Goal: Complete application form: Complete application form

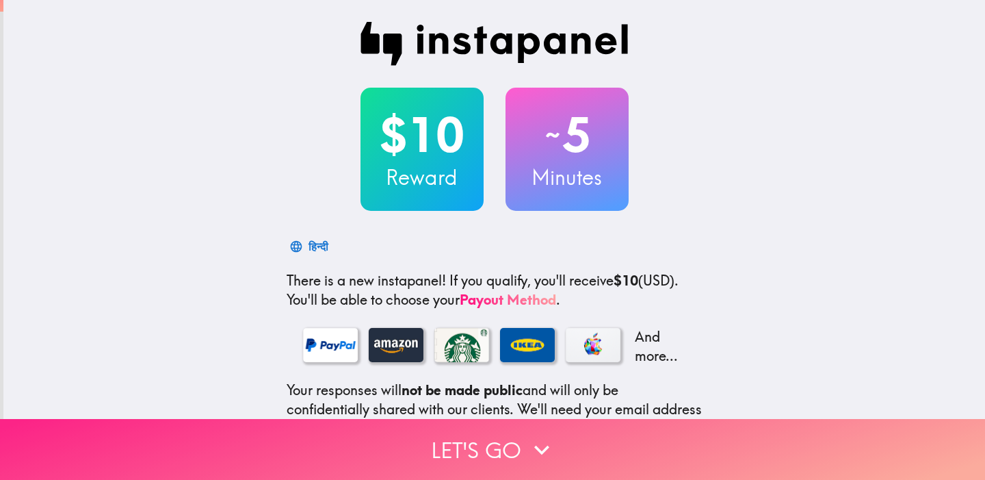
click at [470, 443] on button "Let's go" at bounding box center [492, 449] width 985 height 61
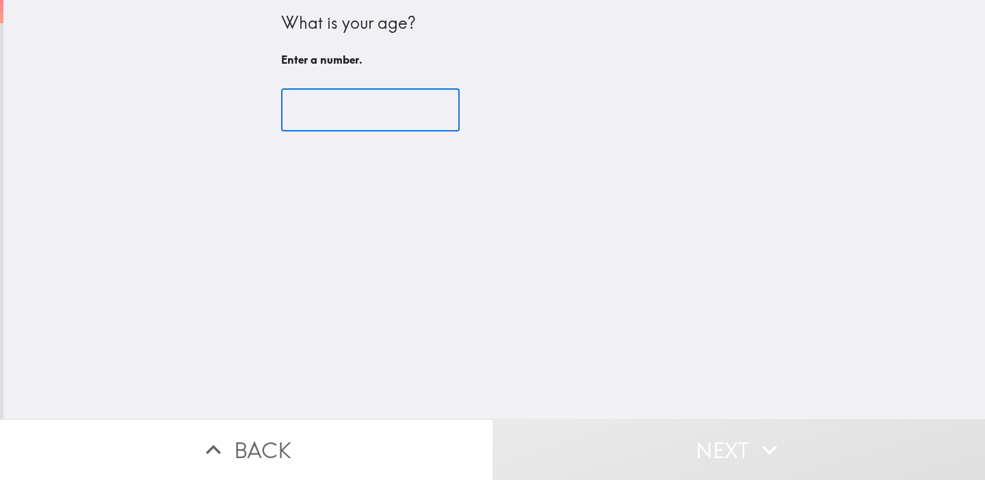
click at [382, 130] on input "number" at bounding box center [370, 110] width 179 height 42
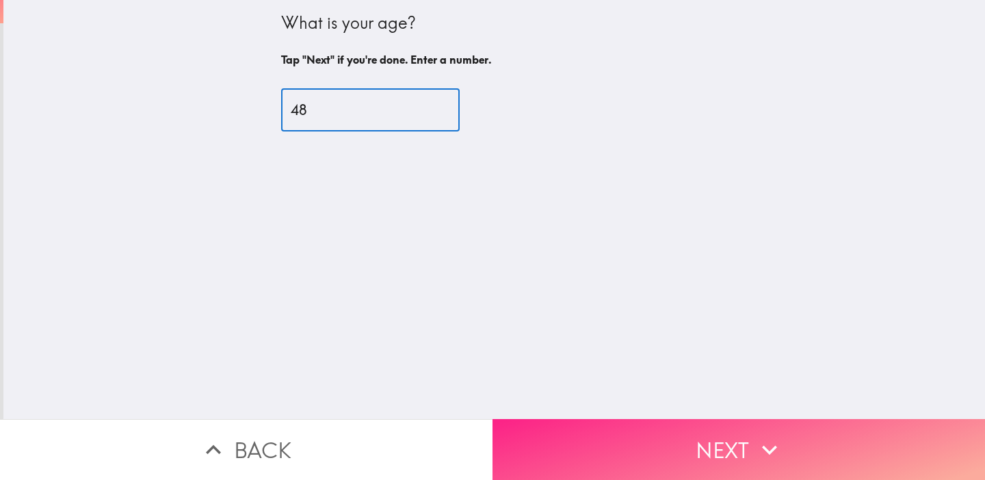
type input "48"
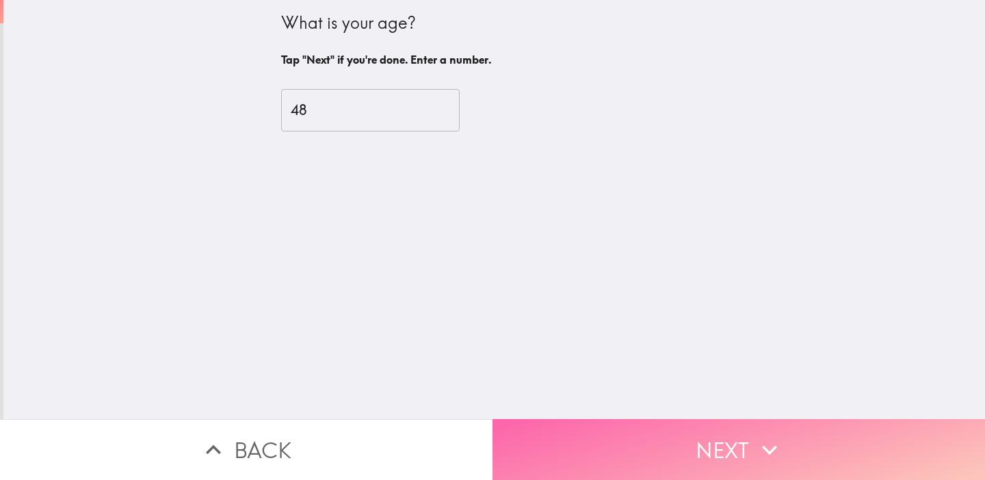
click at [676, 442] on button "Next" at bounding box center [739, 449] width 493 height 61
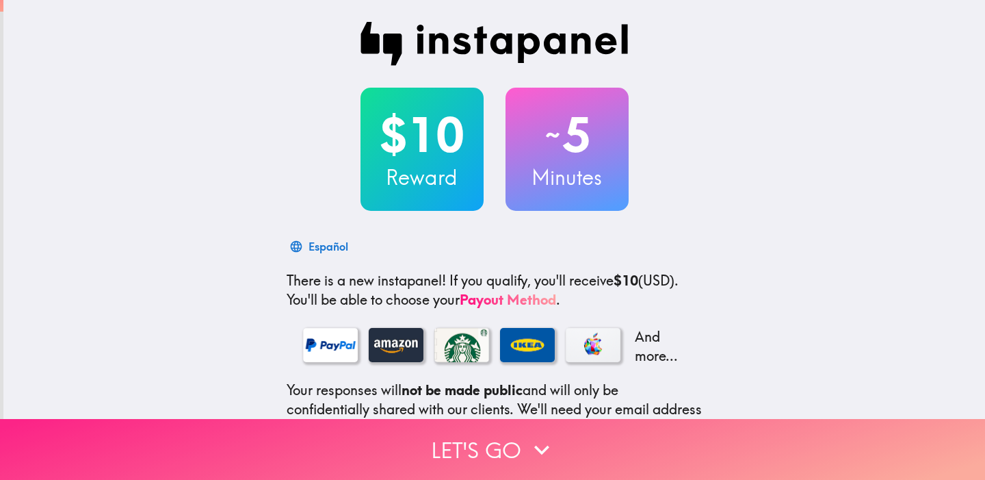
click at [471, 438] on button "Let's go" at bounding box center [492, 449] width 985 height 61
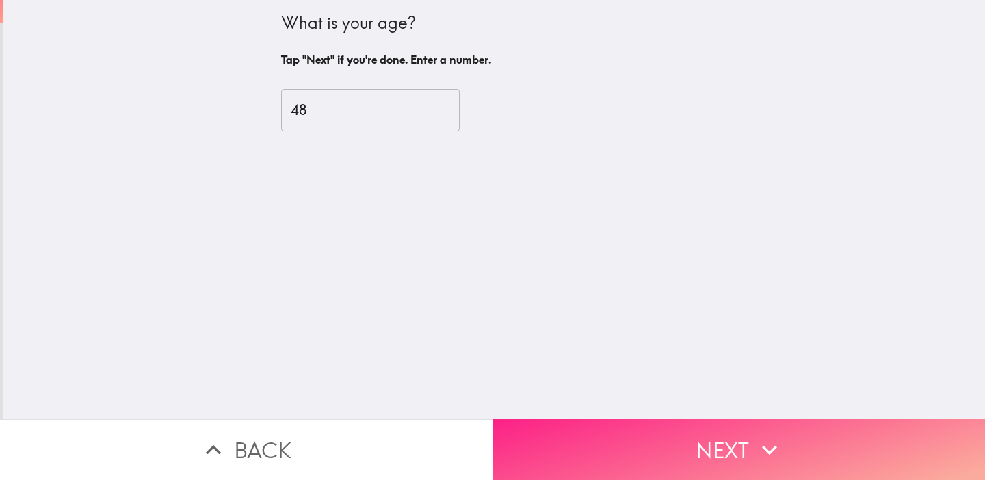
click at [595, 436] on button "Next" at bounding box center [739, 449] width 493 height 61
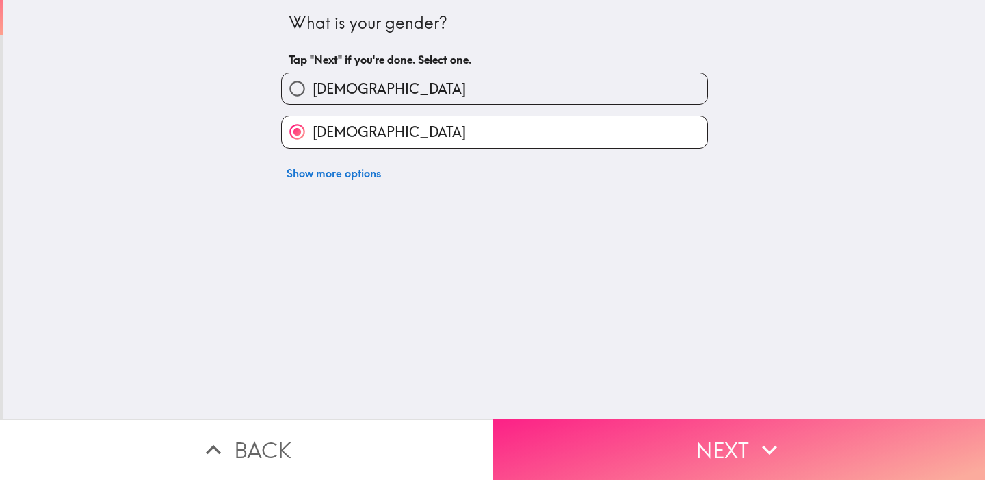
click at [616, 434] on button "Next" at bounding box center [739, 449] width 493 height 61
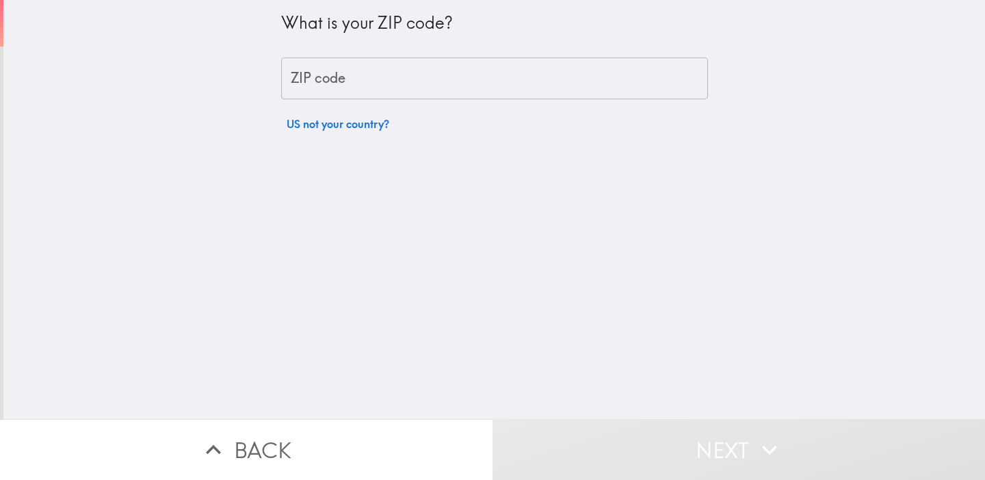
click at [436, 80] on input "ZIP code" at bounding box center [494, 78] width 427 height 42
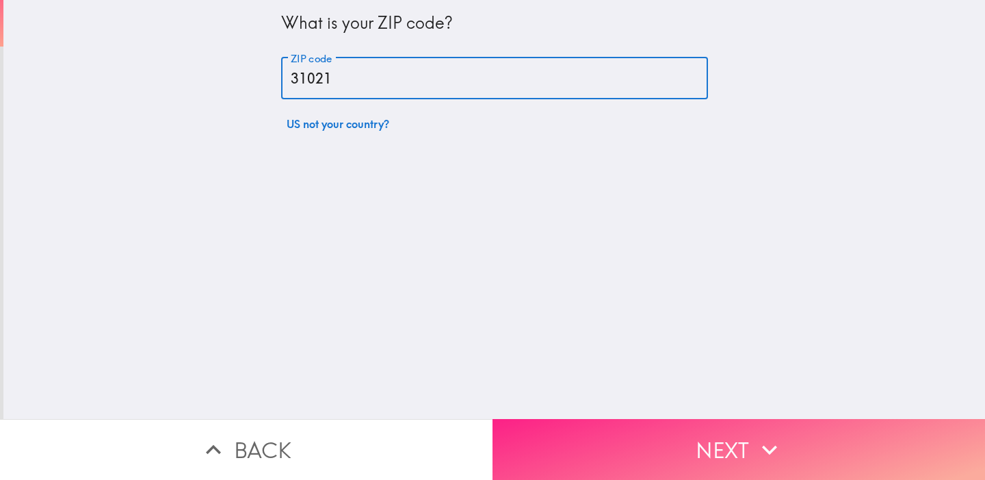
type input "31021"
click at [621, 433] on button "Next" at bounding box center [739, 449] width 493 height 61
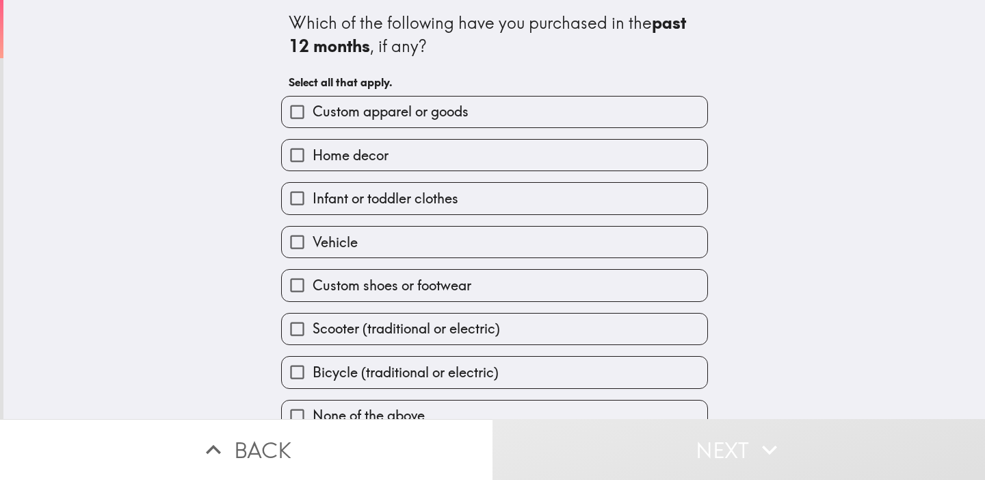
click at [166, 253] on div "Which of the following have you purchased in the past 12 months , if any? Selec…" at bounding box center [494, 209] width 982 height 419
click at [289, 151] on input "Home decor" at bounding box center [297, 155] width 31 height 31
checkbox input "true"
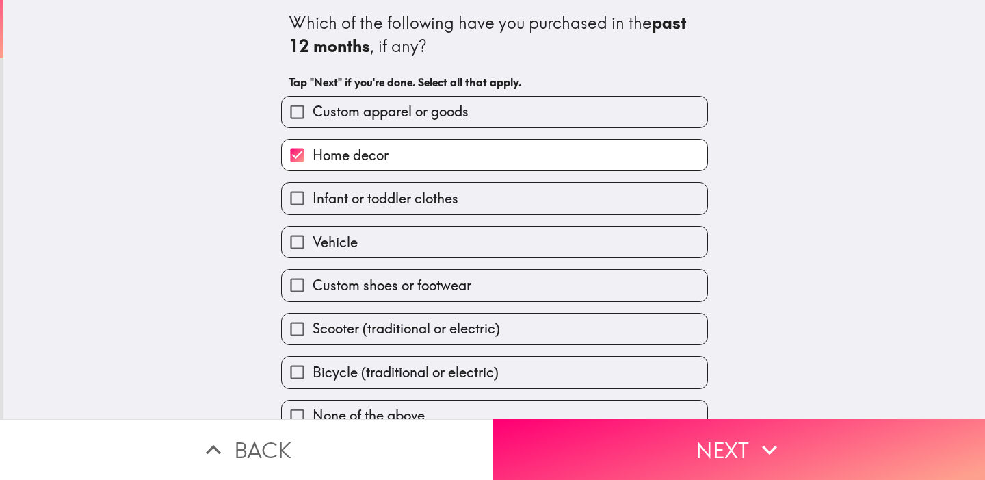
click at [252, 323] on div "Which of the following have you purchased in the past 12 months , if any? Tap "…" at bounding box center [494, 209] width 982 height 419
click at [296, 284] on input "Custom shoes or footwear" at bounding box center [297, 285] width 31 height 31
checkbox input "true"
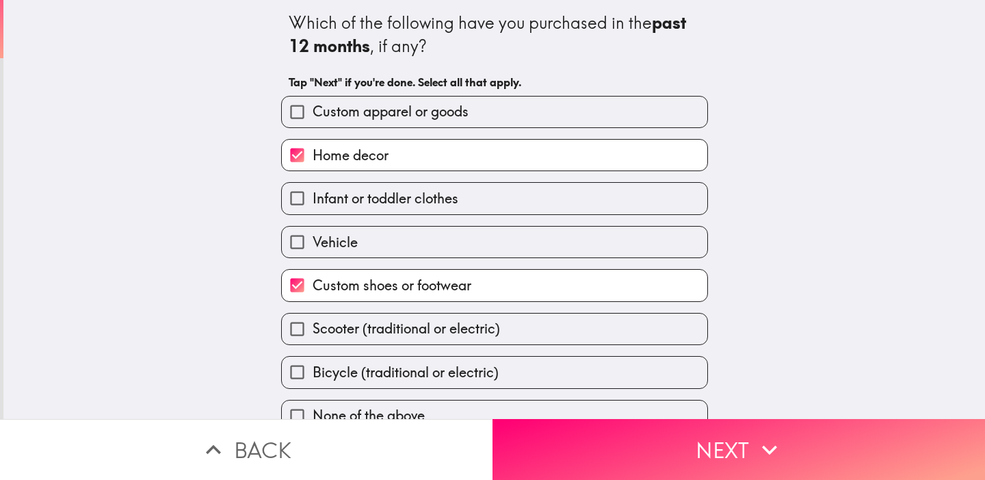
click at [293, 109] on input "Custom apparel or goods" at bounding box center [297, 111] width 31 height 31
checkbox input "true"
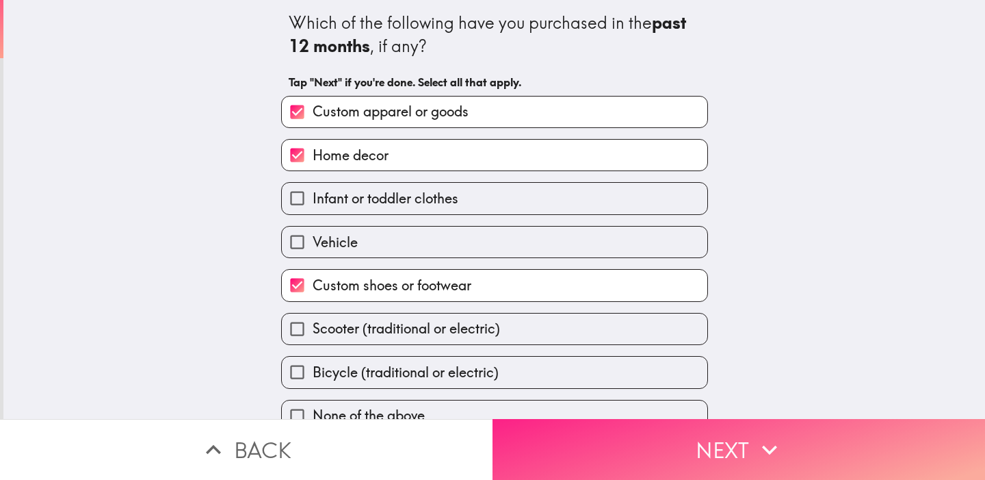
click at [638, 463] on button "Next" at bounding box center [739, 449] width 493 height 61
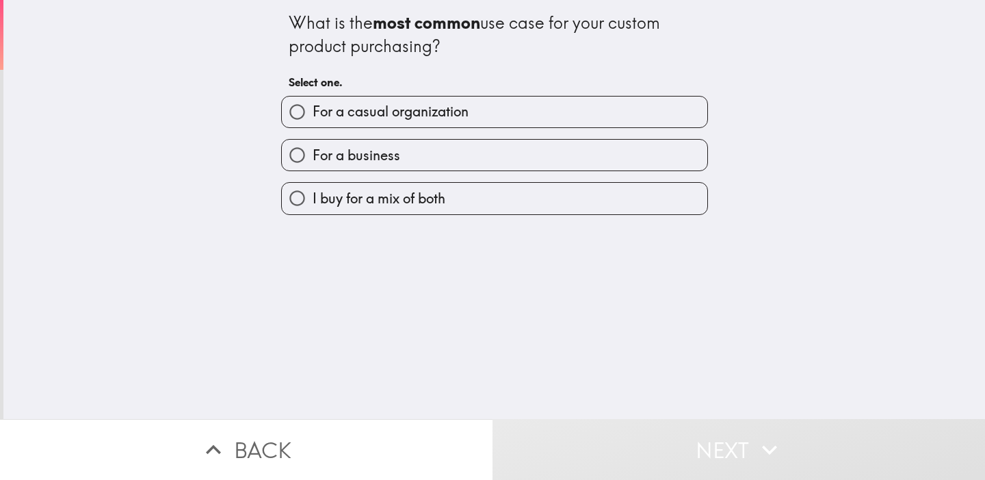
click at [289, 151] on input "For a business" at bounding box center [297, 155] width 31 height 31
radio input "true"
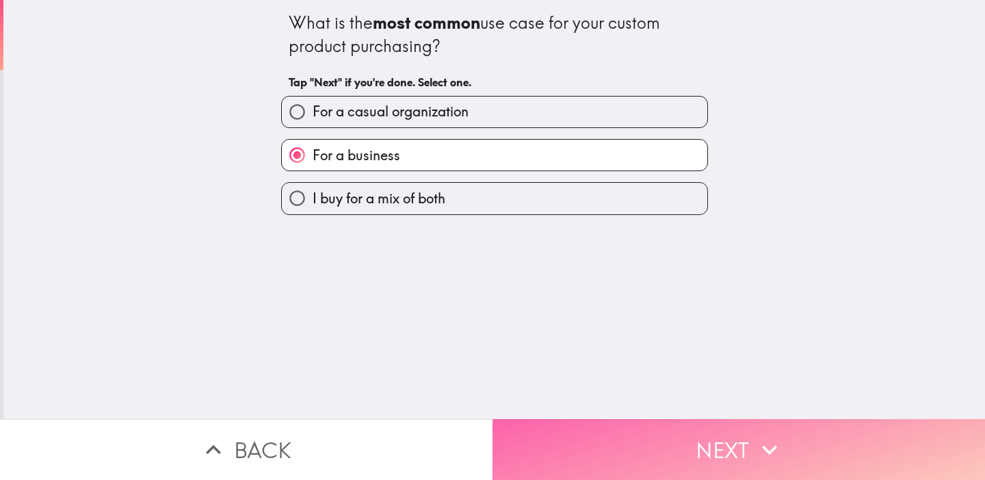
click at [597, 437] on button "Next" at bounding box center [739, 449] width 493 height 61
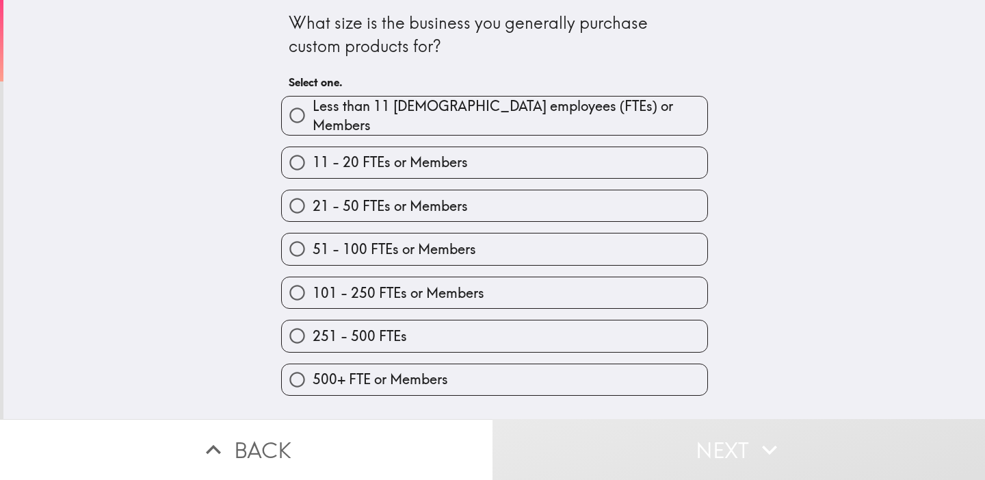
click at [294, 107] on input "Less than 11 [DEMOGRAPHIC_DATA] employees (FTEs) or Members" at bounding box center [297, 115] width 31 height 31
radio input "true"
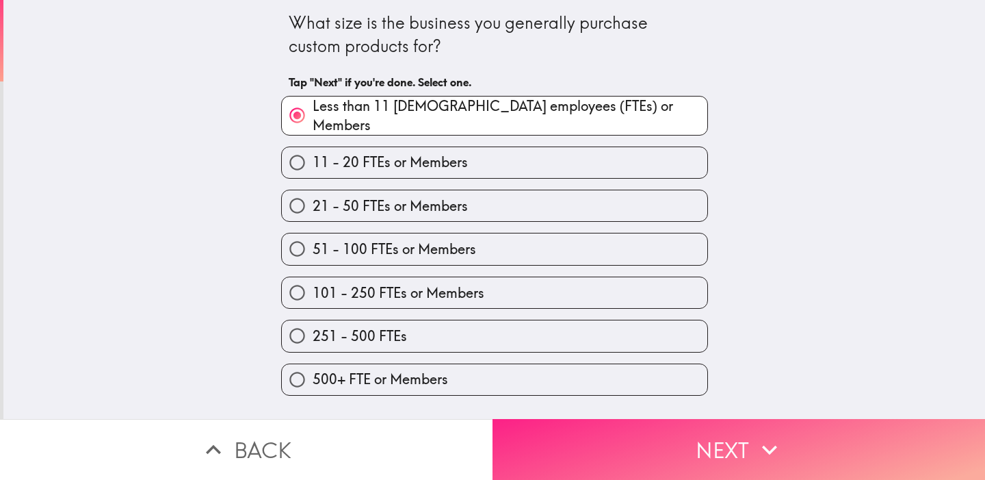
click at [605, 447] on button "Next" at bounding box center [739, 449] width 493 height 61
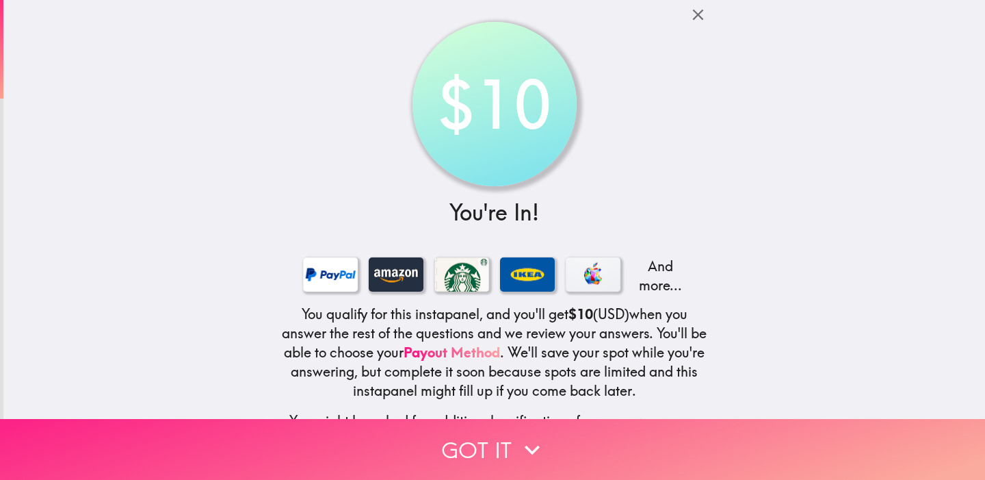
click at [478, 456] on button "Got it" at bounding box center [492, 449] width 985 height 61
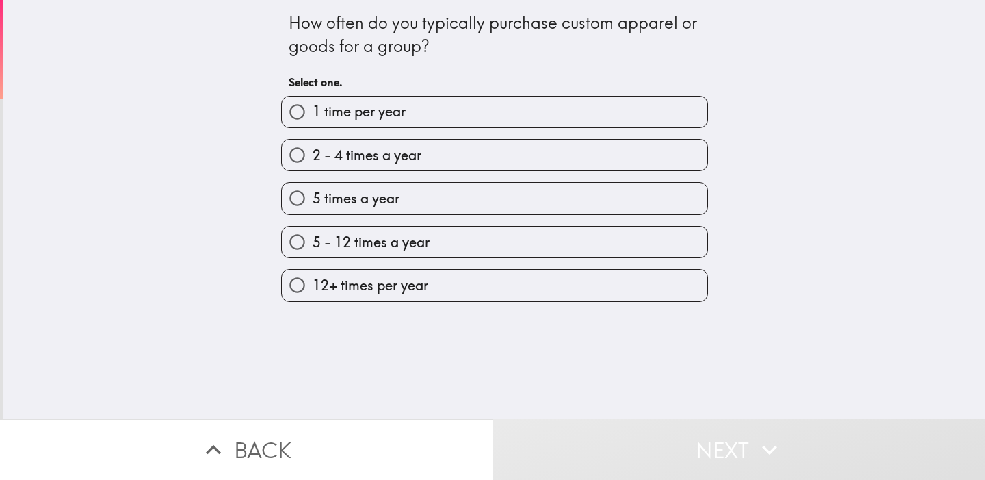
click at [282, 148] on input "2 - 4 times a year" at bounding box center [297, 155] width 31 height 31
radio input "true"
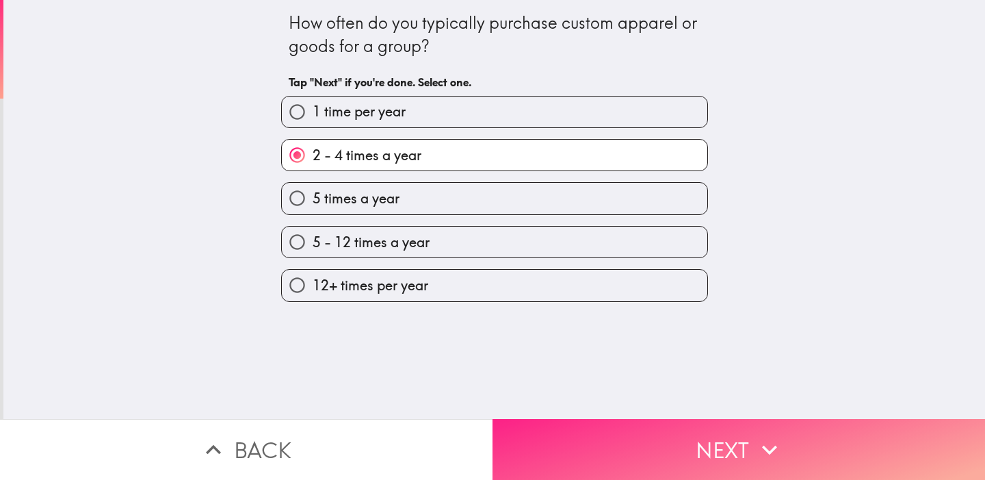
click at [573, 433] on button "Next" at bounding box center [739, 449] width 493 height 61
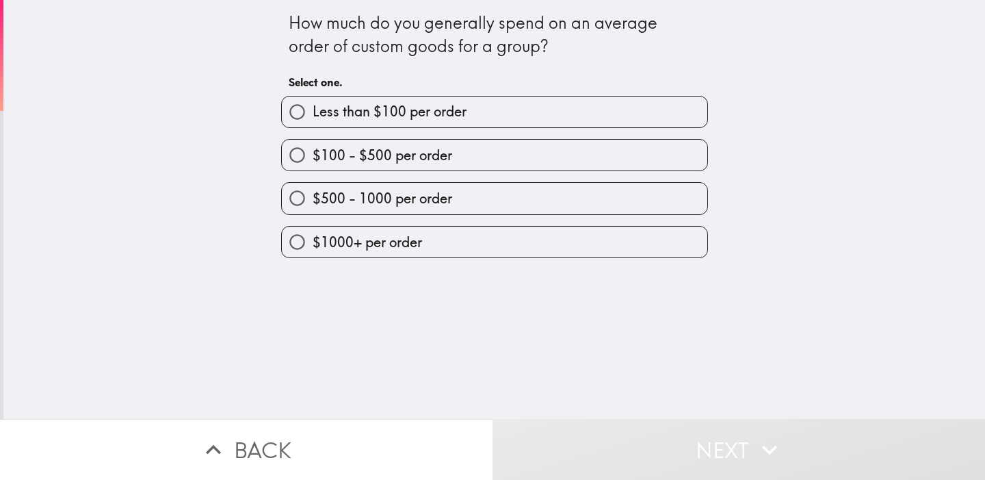
click at [289, 164] on input "$100 - $500 per order" at bounding box center [297, 155] width 31 height 31
radio input "true"
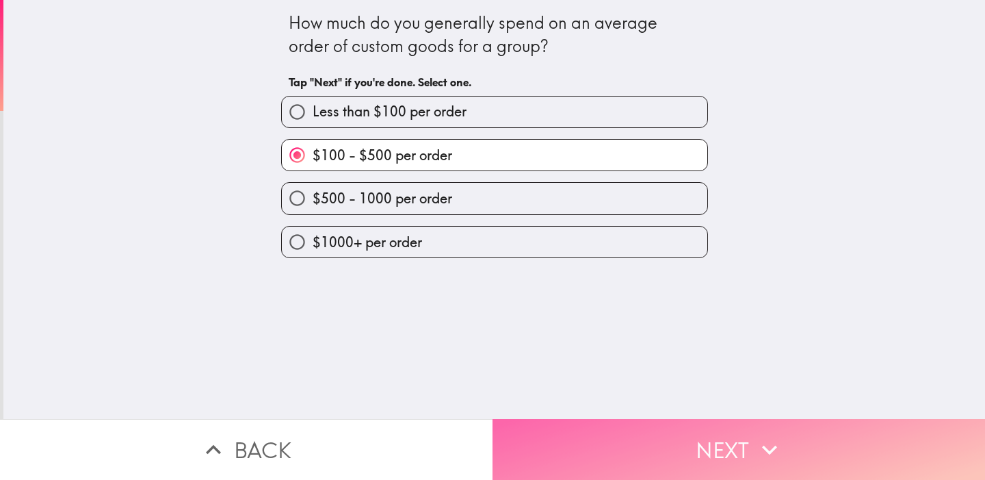
click at [564, 449] on button "Next" at bounding box center [739, 449] width 493 height 61
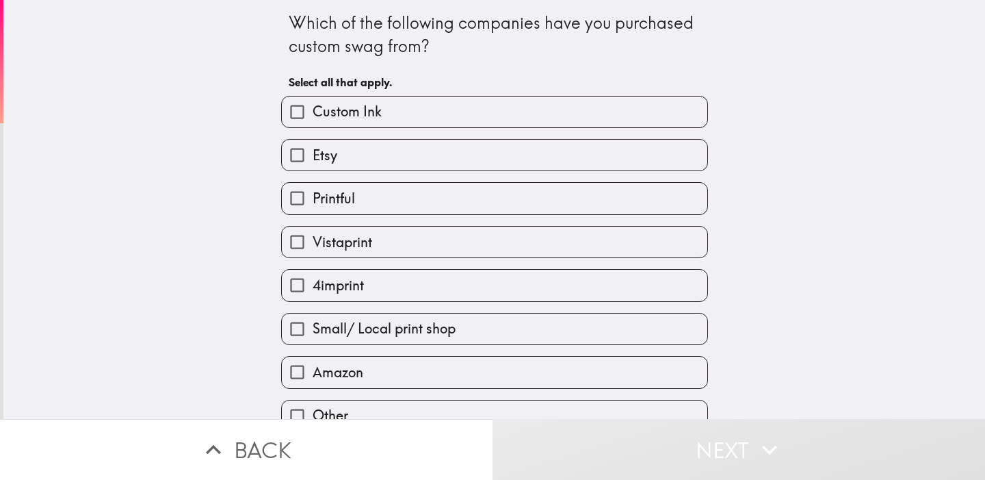
click at [168, 270] on div "Which of the following companies have you purchased custom swag from? Select al…" at bounding box center [494, 209] width 982 height 419
click at [247, 174] on div "Which of the following companies have you purchased custom swag from? Select al…" at bounding box center [494, 209] width 982 height 419
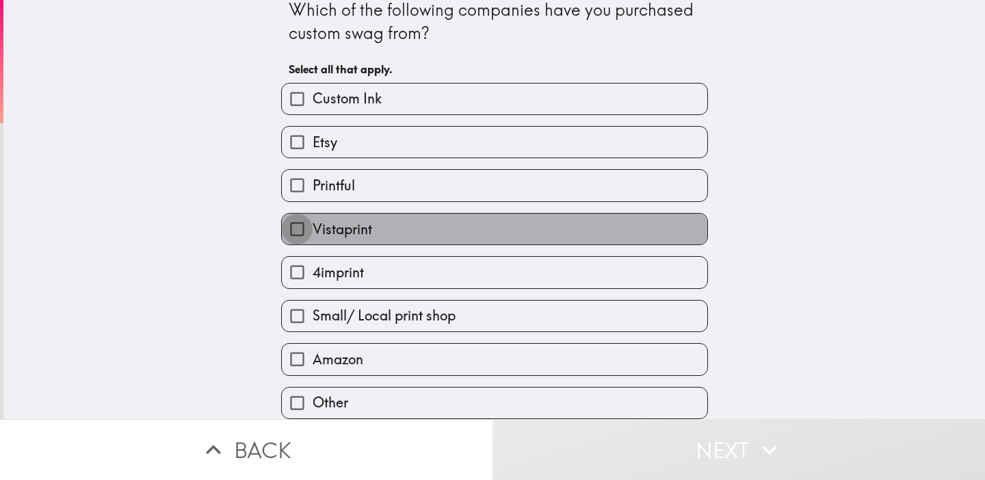
click at [289, 229] on input "Vistaprint" at bounding box center [297, 228] width 31 height 31
checkbox input "true"
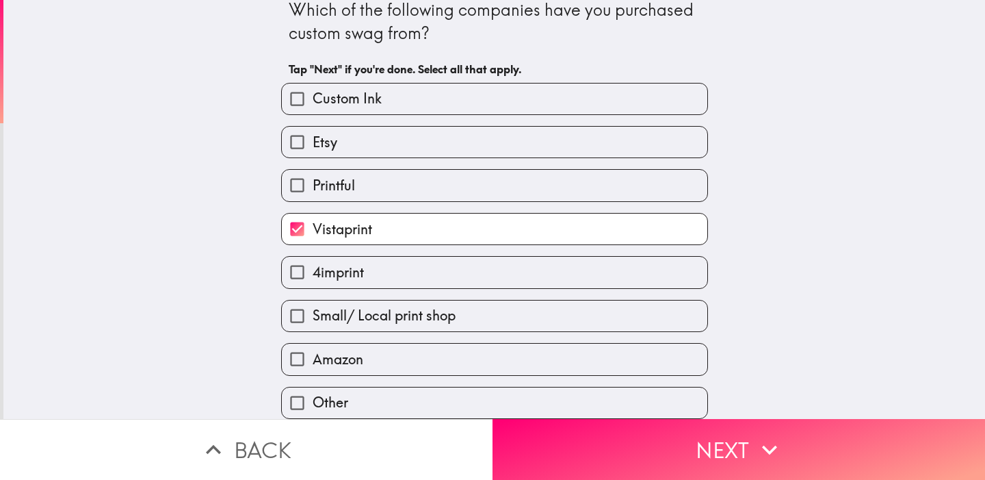
click at [296, 397] on input "Other" at bounding box center [297, 402] width 31 height 31
checkbox input "true"
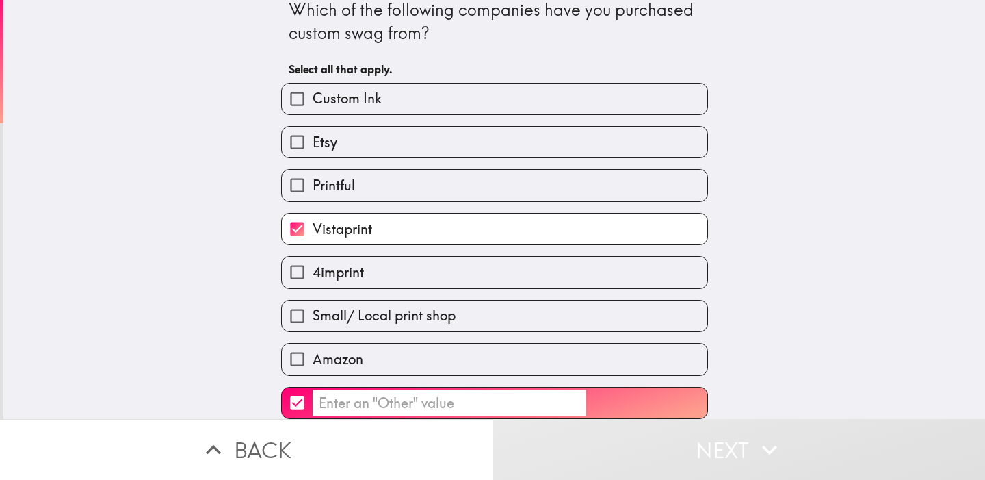
click at [326, 393] on input "​" at bounding box center [450, 402] width 274 height 27
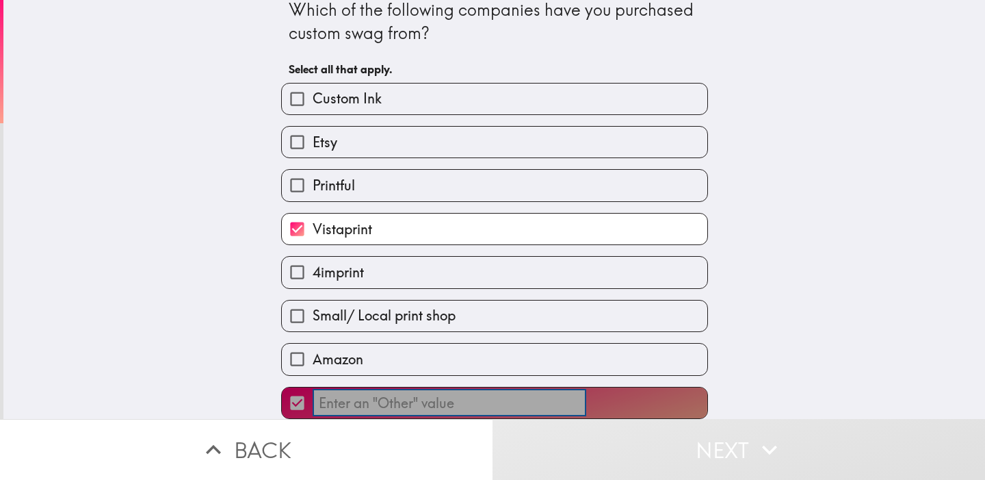
click at [382, 397] on input "​" at bounding box center [450, 402] width 274 height 27
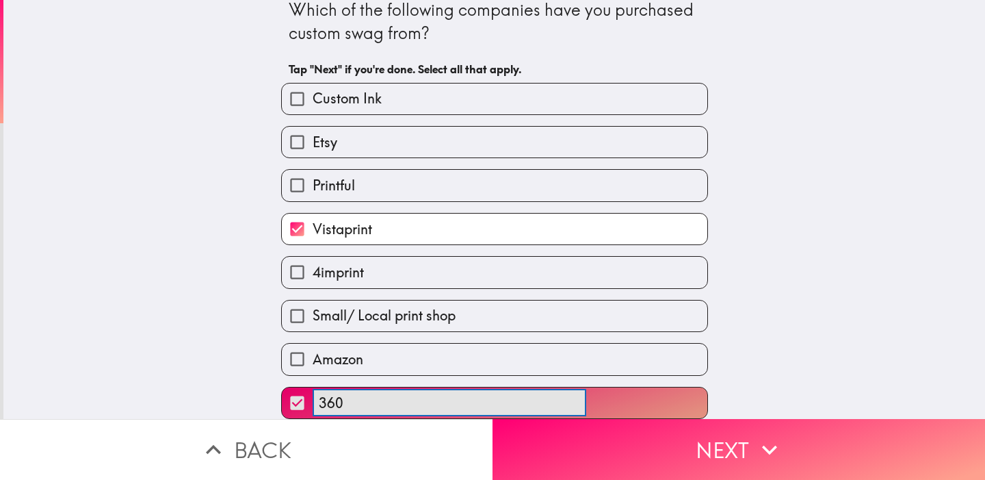
click at [282, 387] on button "360 ​" at bounding box center [495, 402] width 426 height 31
click at [282, 387] on button "360 Onlinr ​" at bounding box center [495, 402] width 426 height 31
click at [282, 387] on button "360 Online ​" at bounding box center [495, 402] width 426 height 31
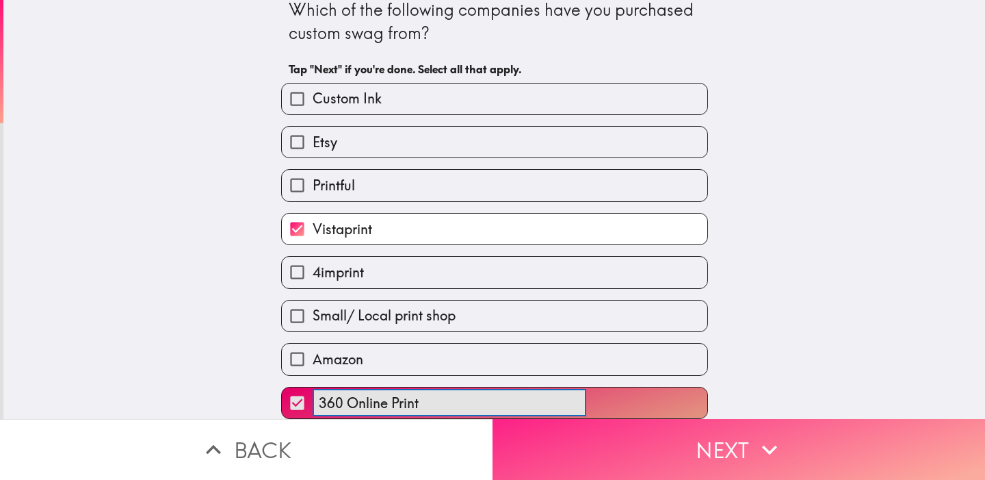
type input "360 Online Print"
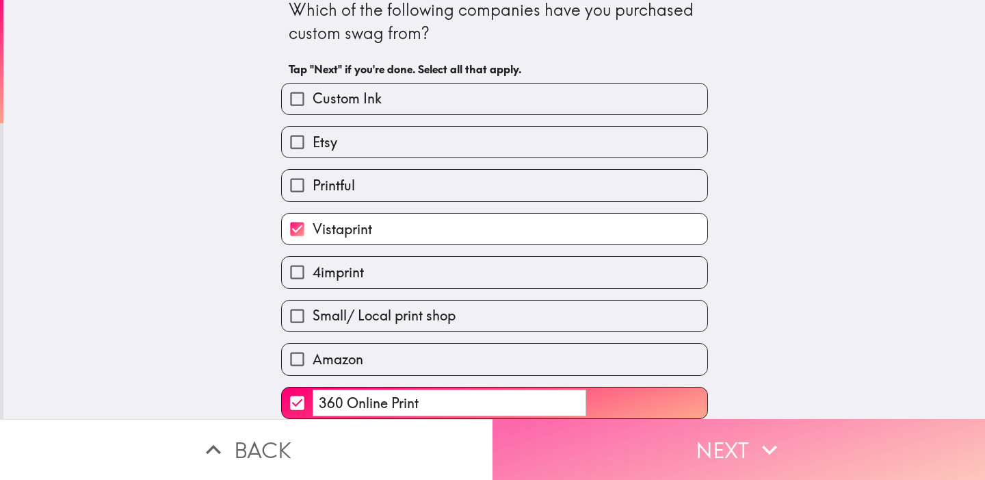
click at [654, 447] on button "Next" at bounding box center [739, 449] width 493 height 61
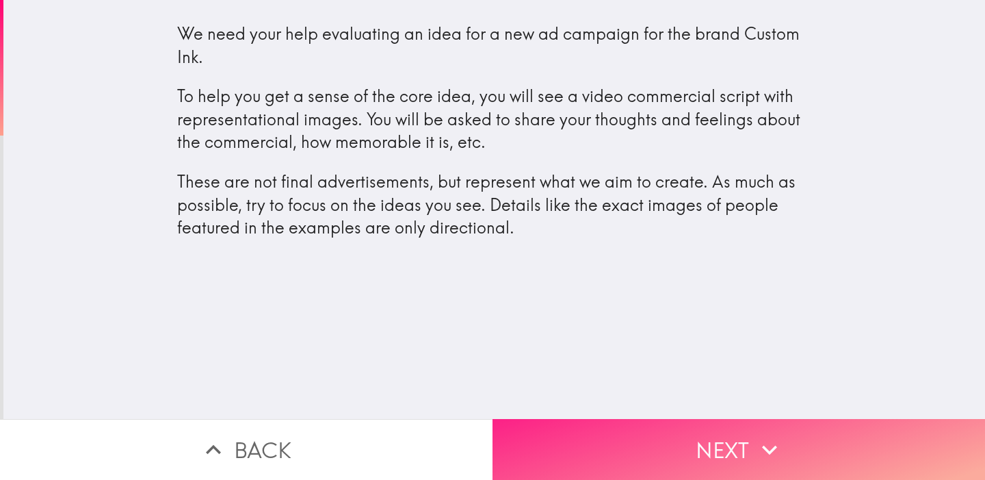
click at [654, 447] on button "Next" at bounding box center [739, 449] width 493 height 61
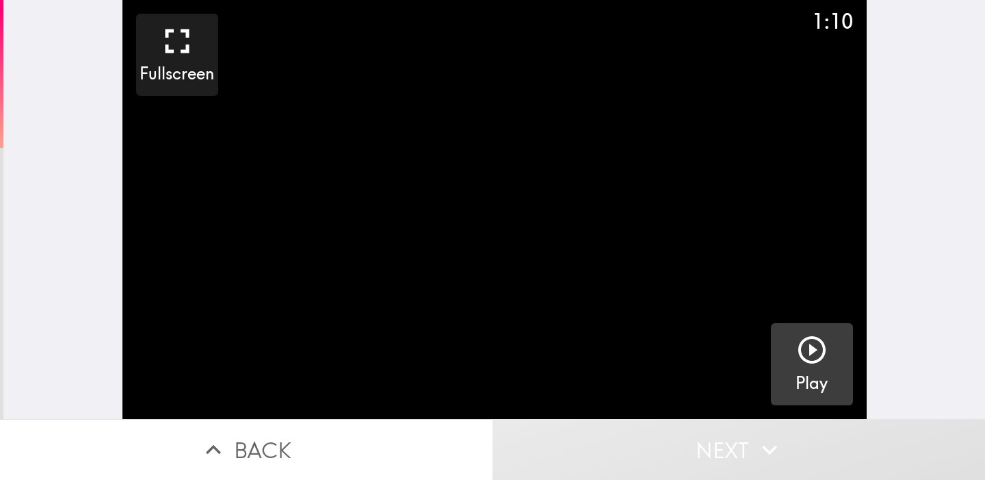
click at [804, 343] on icon "button" at bounding box center [812, 349] width 33 height 33
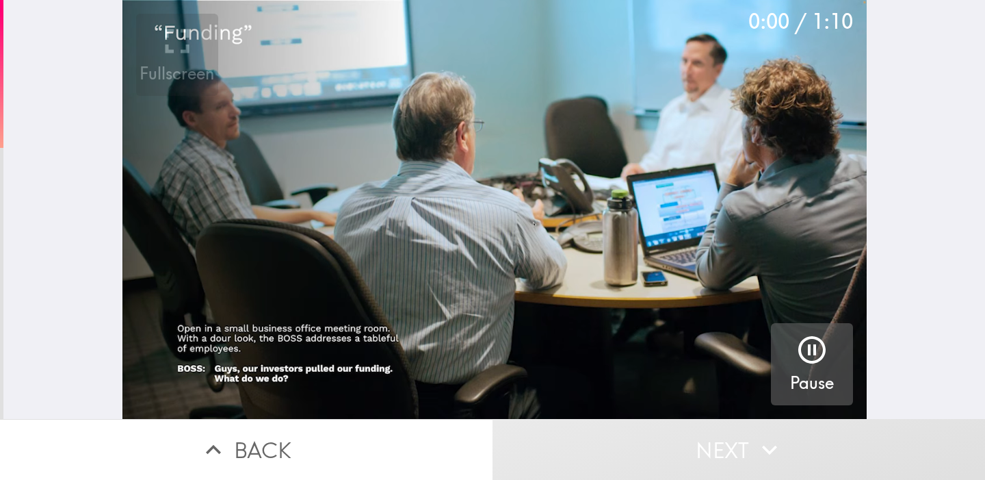
click at [816, 360] on icon "button" at bounding box center [811, 349] width 27 height 27
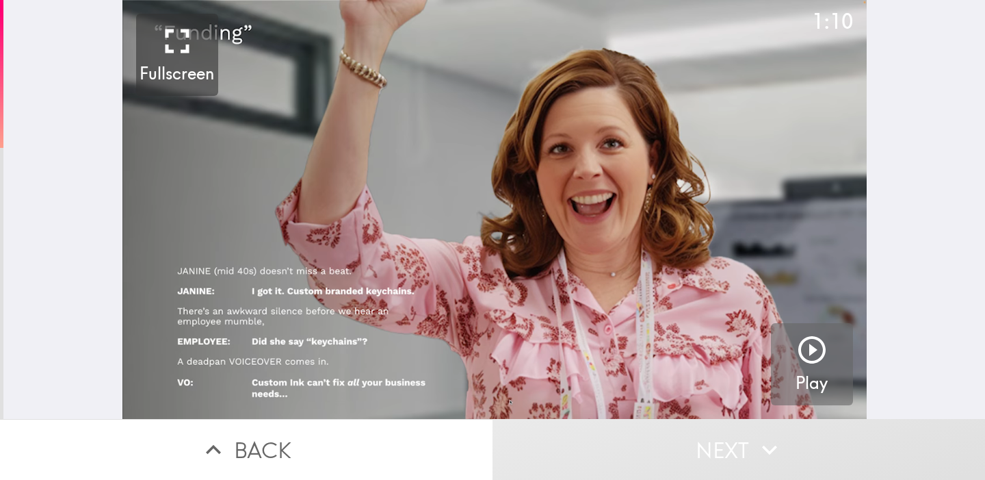
click at [796, 343] on icon "button" at bounding box center [812, 349] width 33 height 33
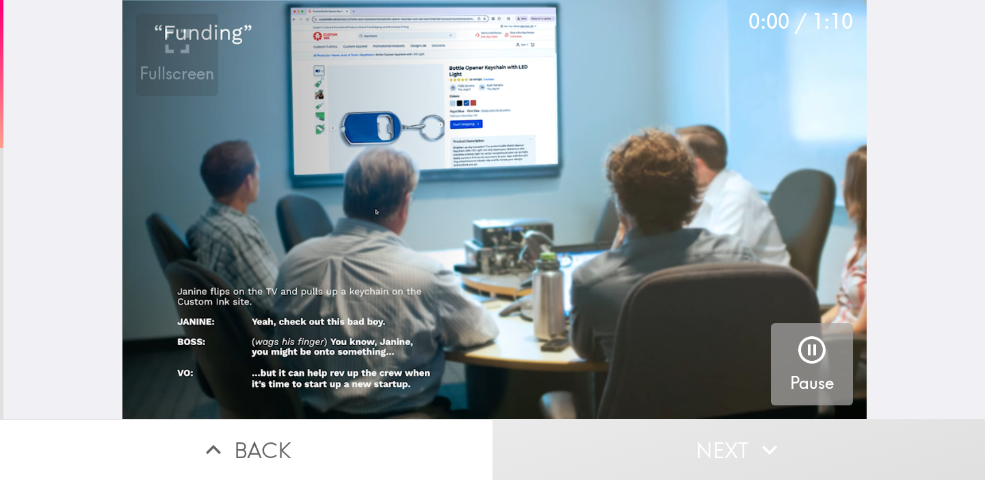
click at [803, 342] on icon "button" at bounding box center [811, 349] width 27 height 27
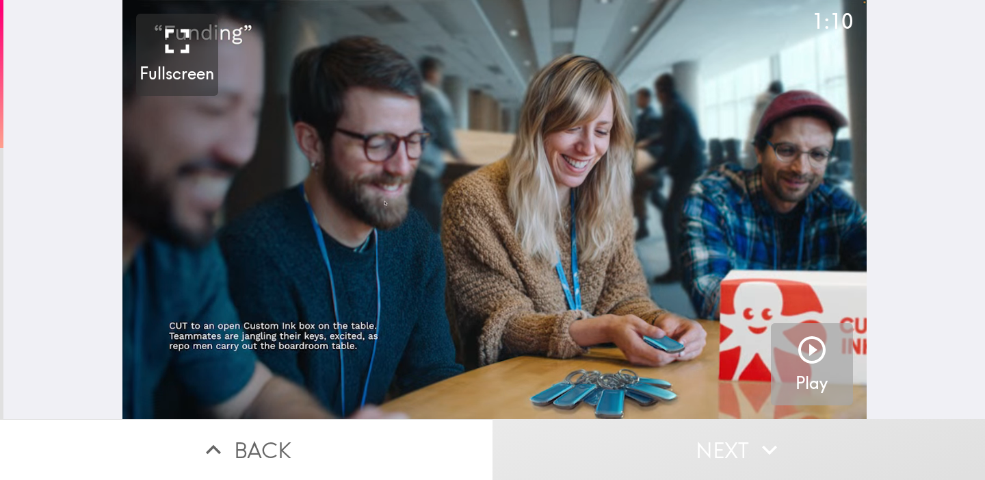
click at [810, 343] on icon "button" at bounding box center [812, 349] width 33 height 33
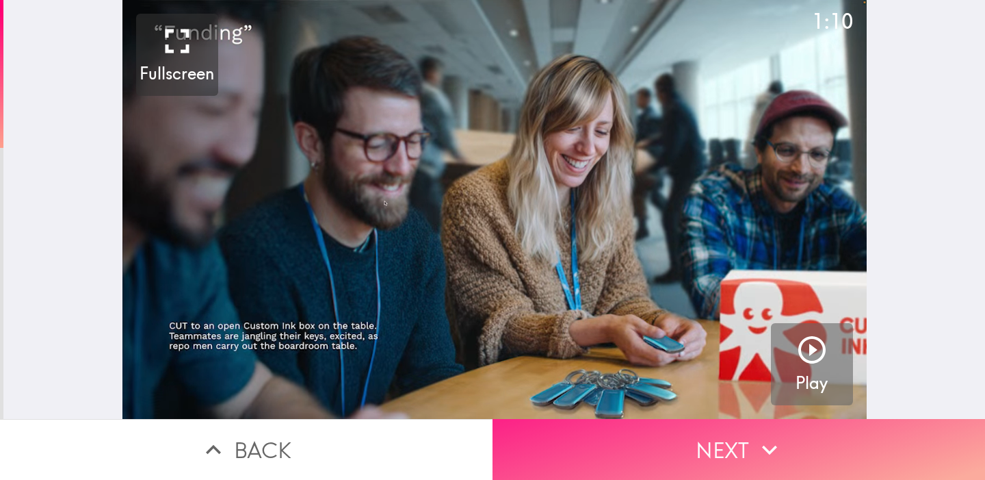
click at [633, 443] on button "Next" at bounding box center [739, 449] width 493 height 61
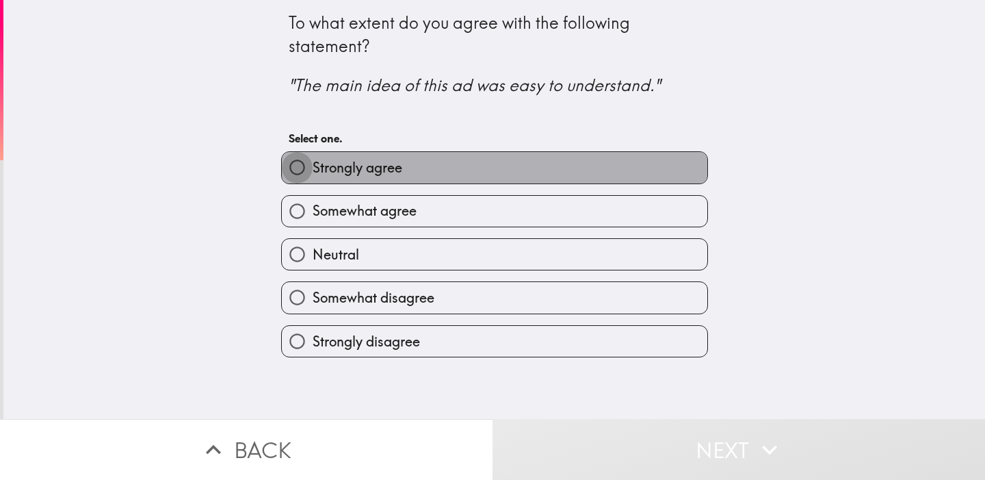
click at [293, 168] on input "Strongly agree" at bounding box center [297, 167] width 31 height 31
radio input "true"
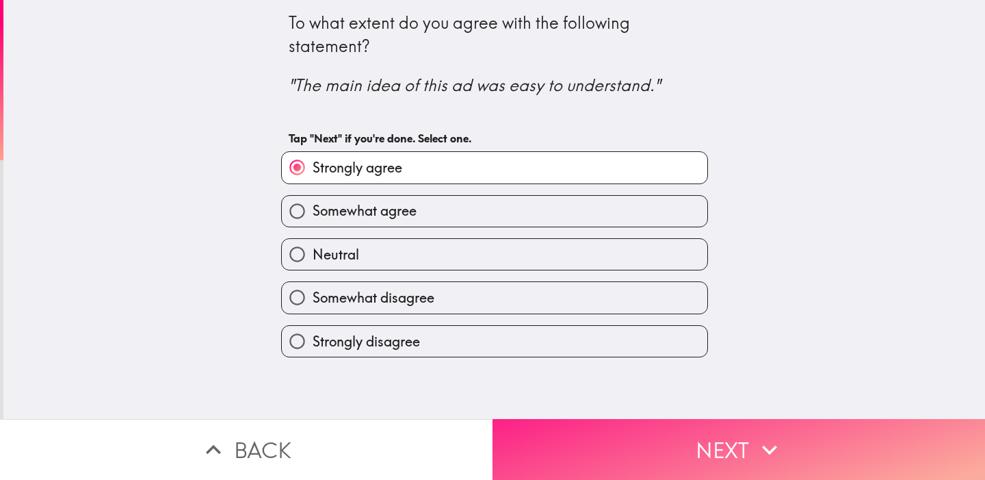
click at [636, 445] on button "Next" at bounding box center [739, 449] width 493 height 61
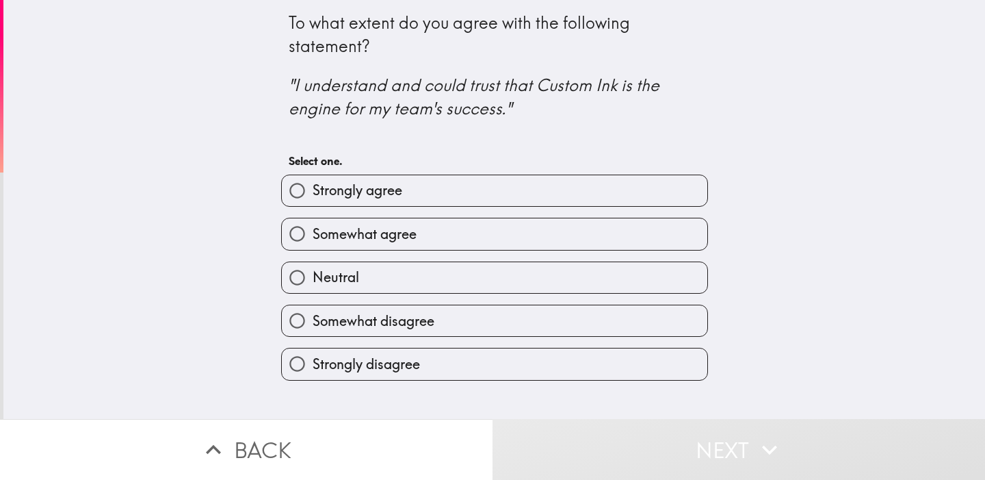
click at [295, 228] on input "Somewhat agree" at bounding box center [297, 233] width 31 height 31
radio input "true"
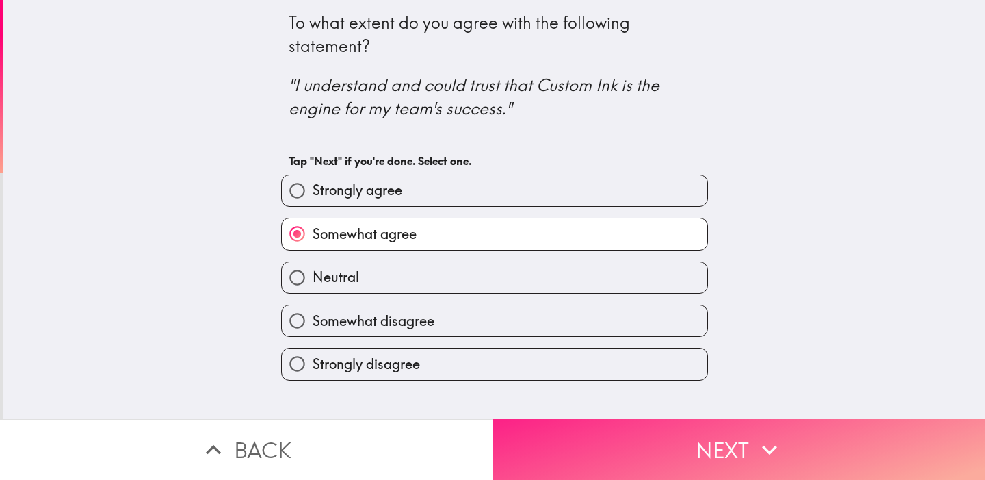
click at [592, 433] on button "Next" at bounding box center [739, 449] width 493 height 61
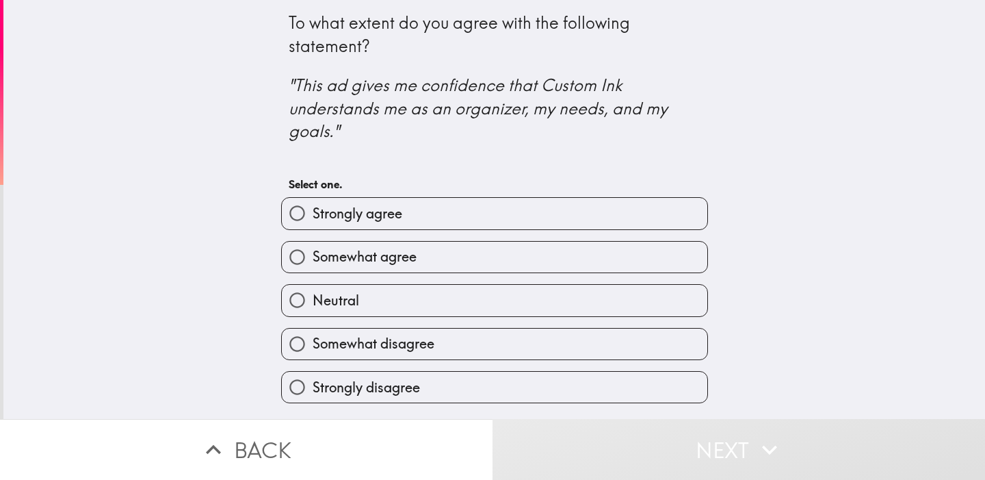
click at [291, 205] on input "Strongly agree" at bounding box center [297, 213] width 31 height 31
radio input "true"
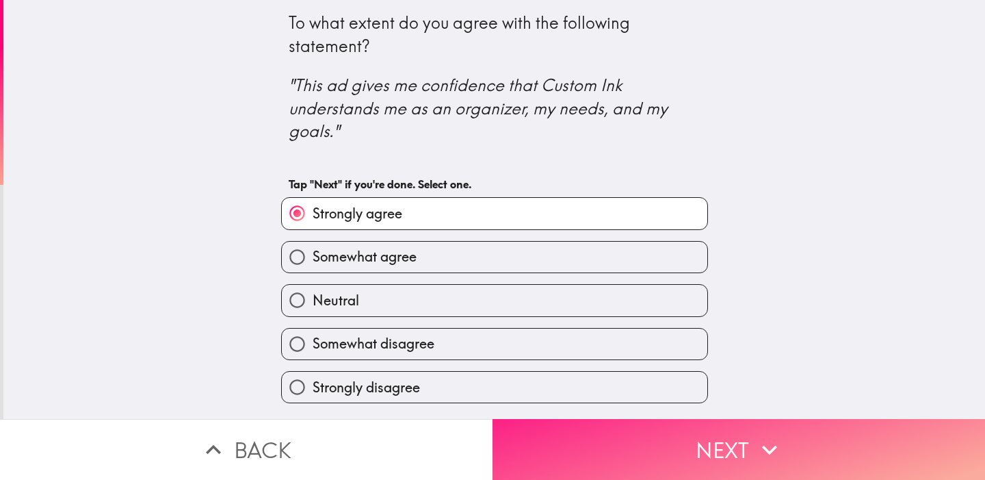
click at [607, 453] on button "Next" at bounding box center [739, 449] width 493 height 61
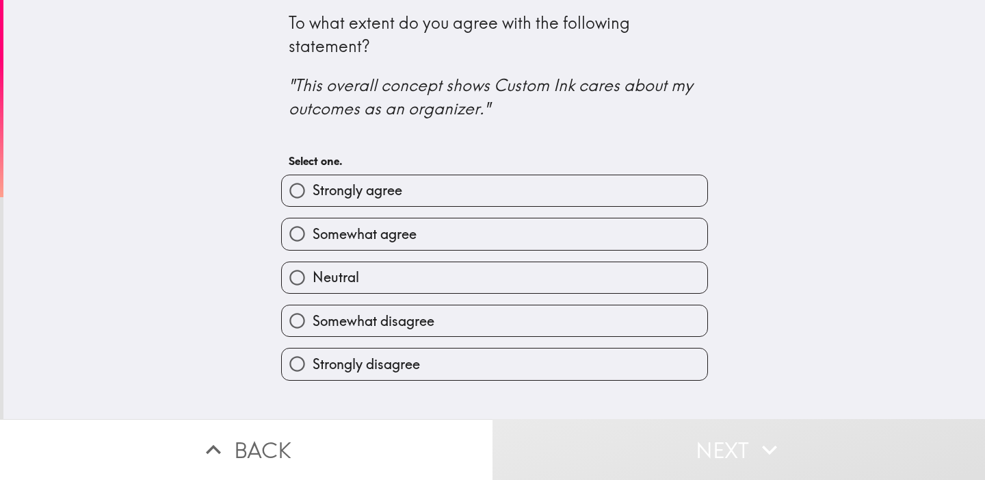
click at [289, 187] on input "Strongly agree" at bounding box center [297, 190] width 31 height 31
radio input "true"
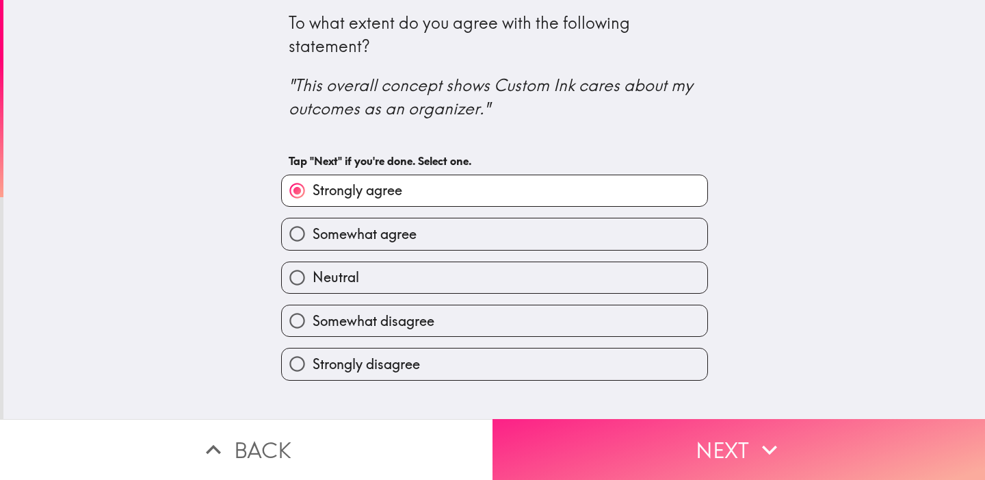
click at [599, 435] on button "Next" at bounding box center [739, 449] width 493 height 61
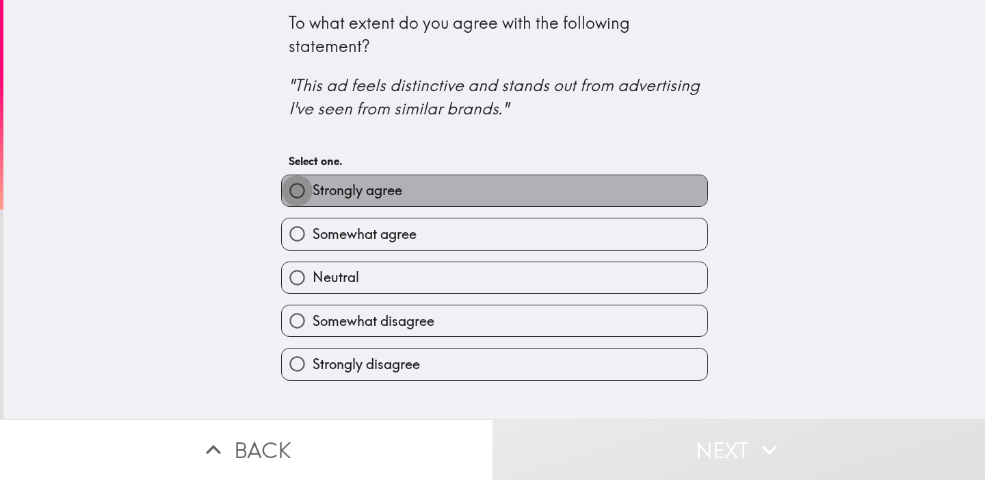
click at [296, 185] on input "Strongly agree" at bounding box center [297, 190] width 31 height 31
radio input "true"
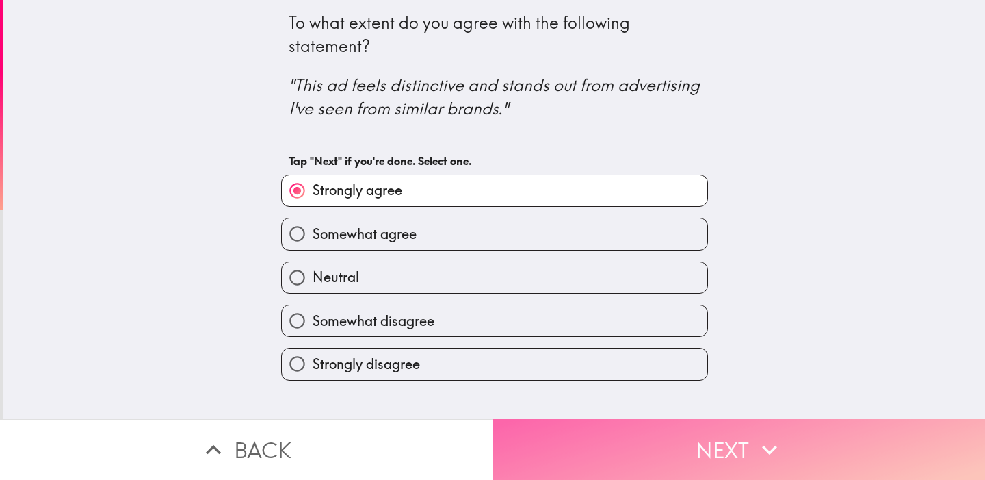
click at [634, 444] on button "Next" at bounding box center [739, 449] width 493 height 61
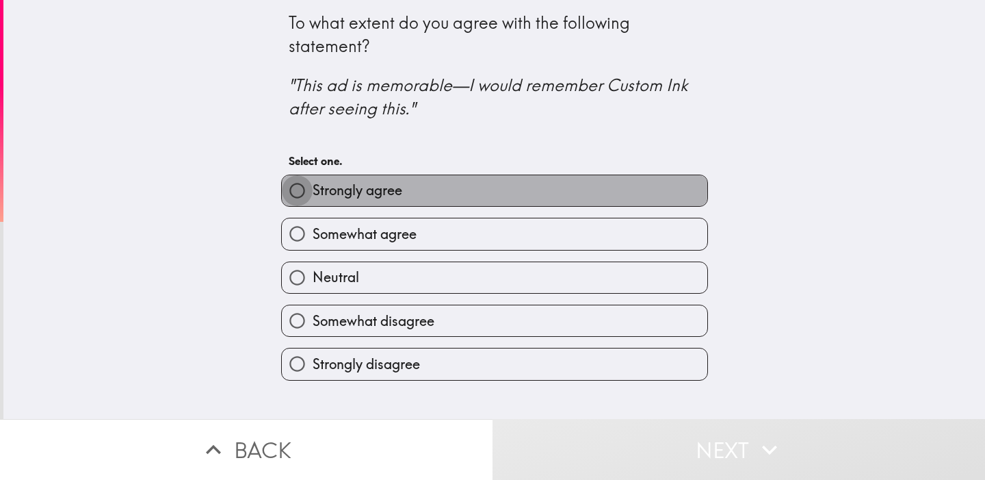
click at [287, 187] on input "Strongly agree" at bounding box center [297, 190] width 31 height 31
radio input "true"
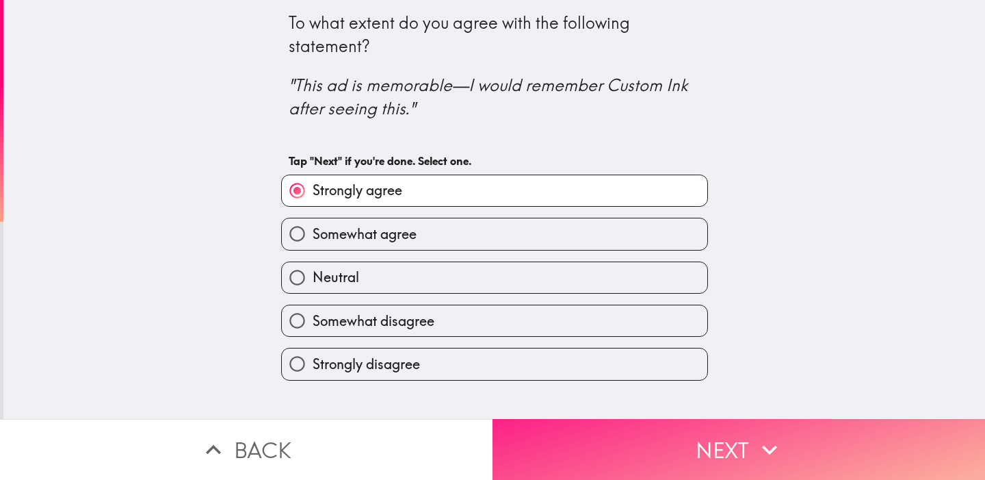
click at [677, 452] on button "Next" at bounding box center [739, 449] width 493 height 61
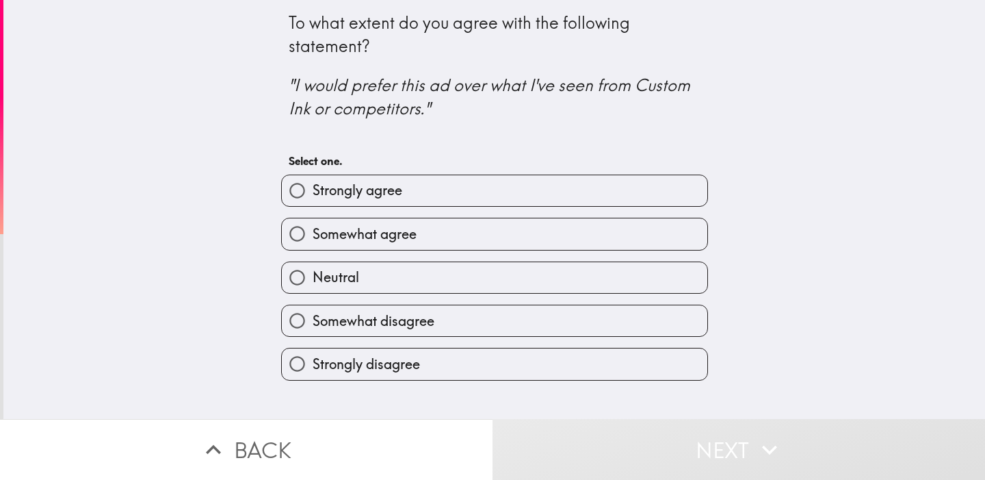
click at [300, 186] on input "Strongly agree" at bounding box center [297, 190] width 31 height 31
radio input "true"
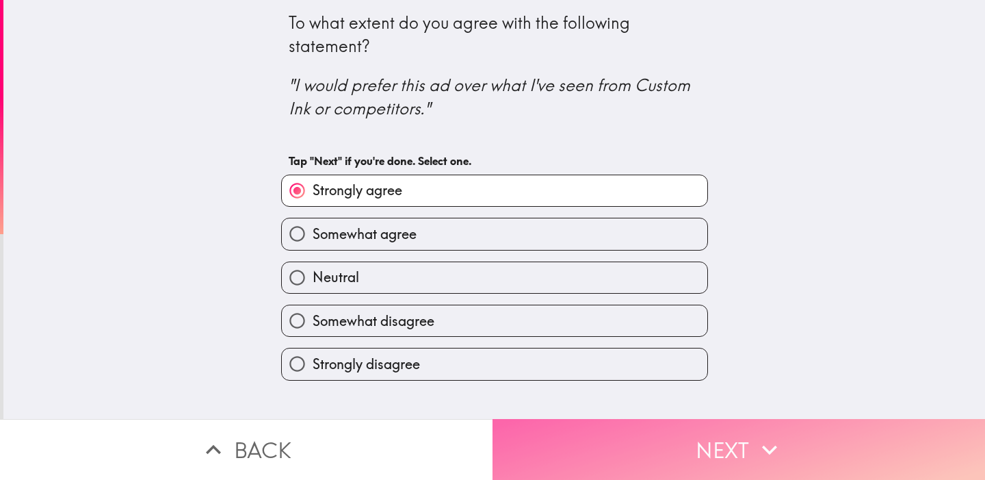
click at [605, 452] on button "Next" at bounding box center [739, 449] width 493 height 61
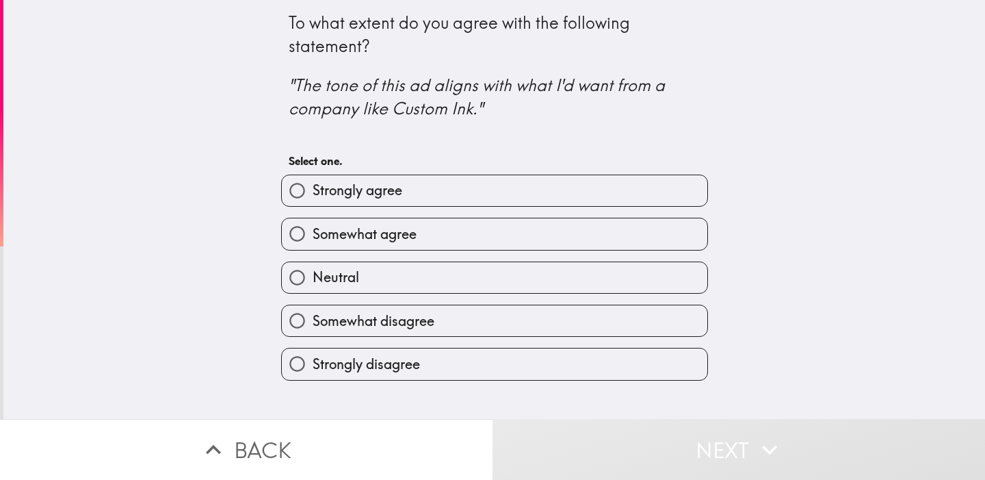
click at [292, 188] on input "Strongly agree" at bounding box center [297, 190] width 31 height 31
radio input "true"
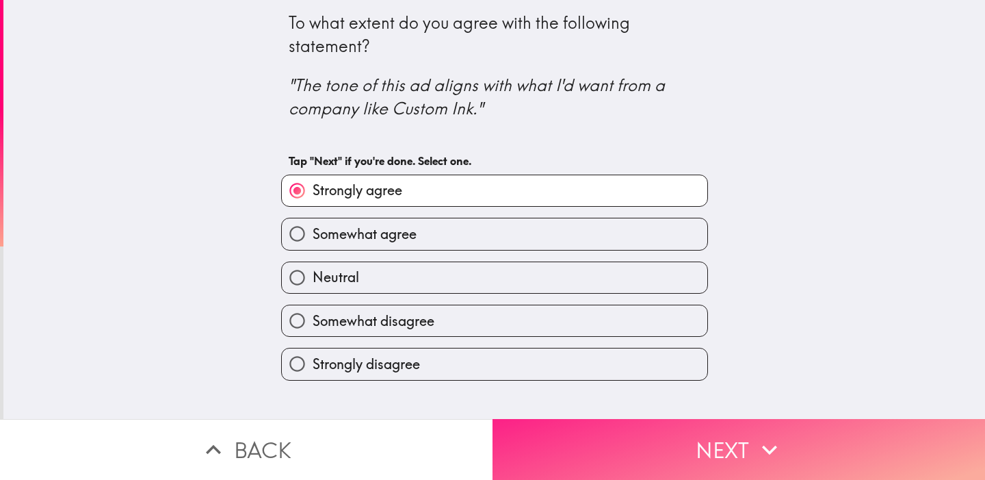
click at [678, 437] on button "Next" at bounding box center [739, 449] width 493 height 61
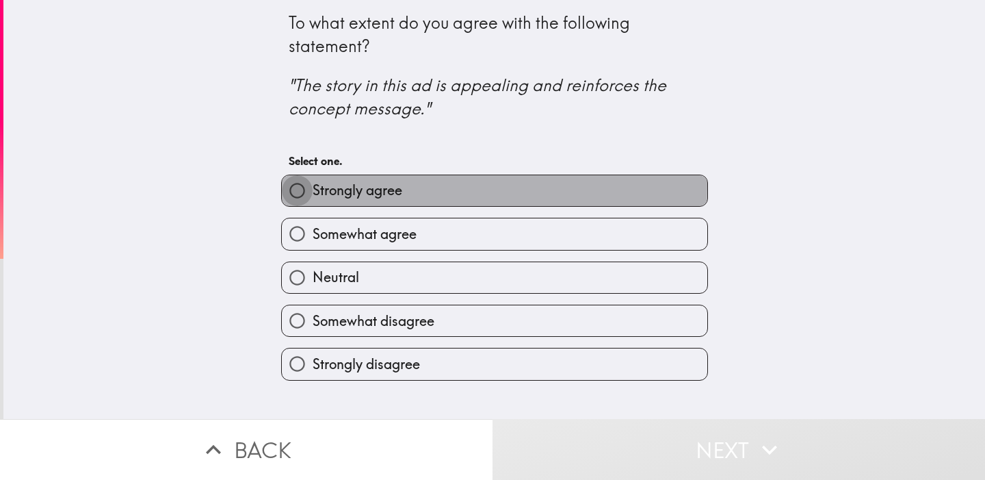
click at [284, 185] on input "Strongly agree" at bounding box center [297, 190] width 31 height 31
radio input "true"
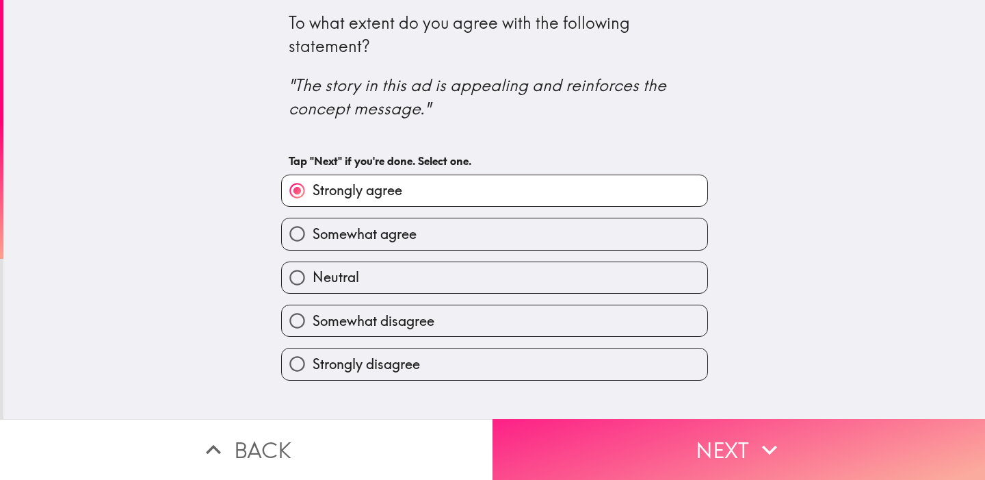
click at [630, 427] on button "Next" at bounding box center [739, 449] width 493 height 61
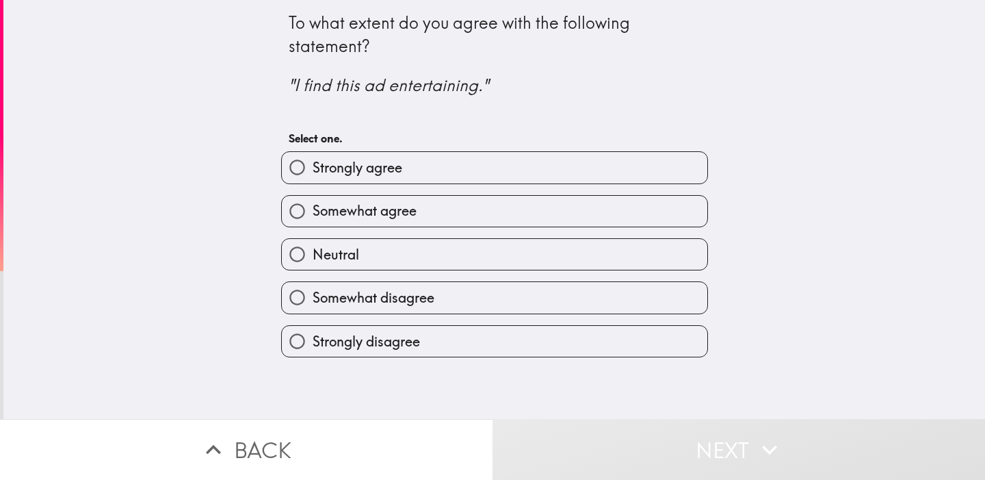
click at [299, 180] on input "Strongly agree" at bounding box center [297, 167] width 31 height 31
radio input "true"
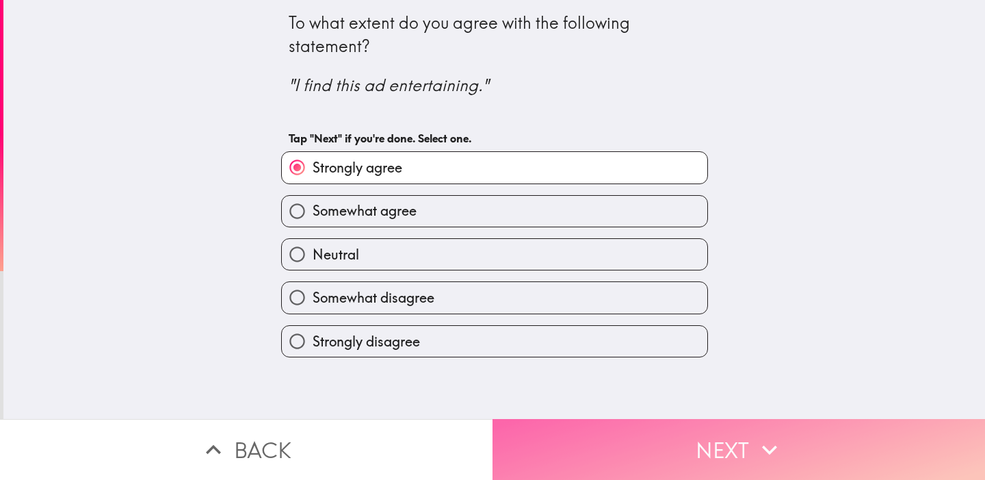
click at [688, 445] on button "Next" at bounding box center [739, 449] width 493 height 61
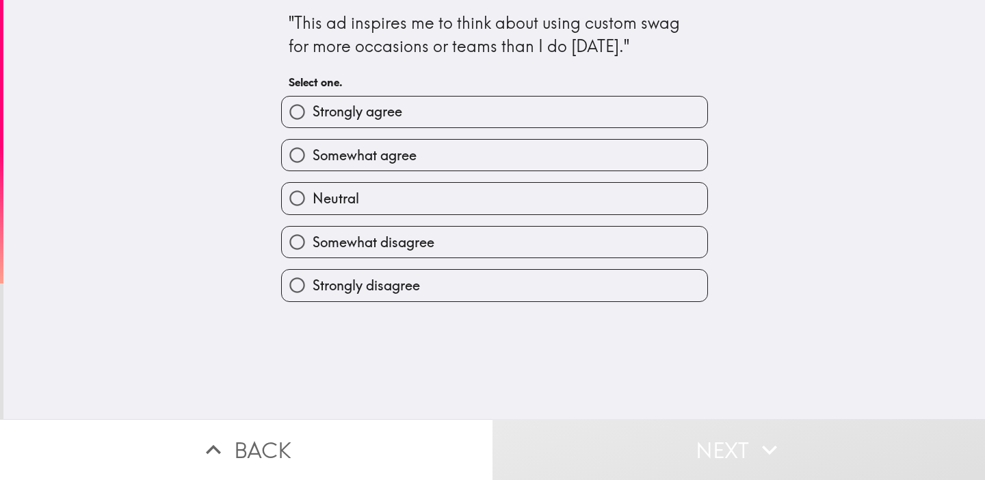
click at [293, 115] on input "Strongly agree" at bounding box center [297, 111] width 31 height 31
radio input "true"
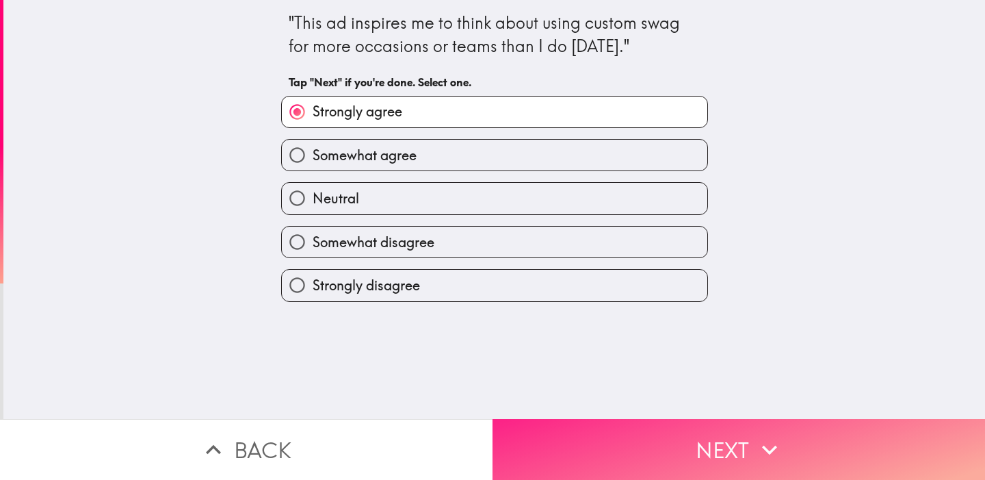
click at [660, 450] on button "Next" at bounding box center [739, 449] width 493 height 61
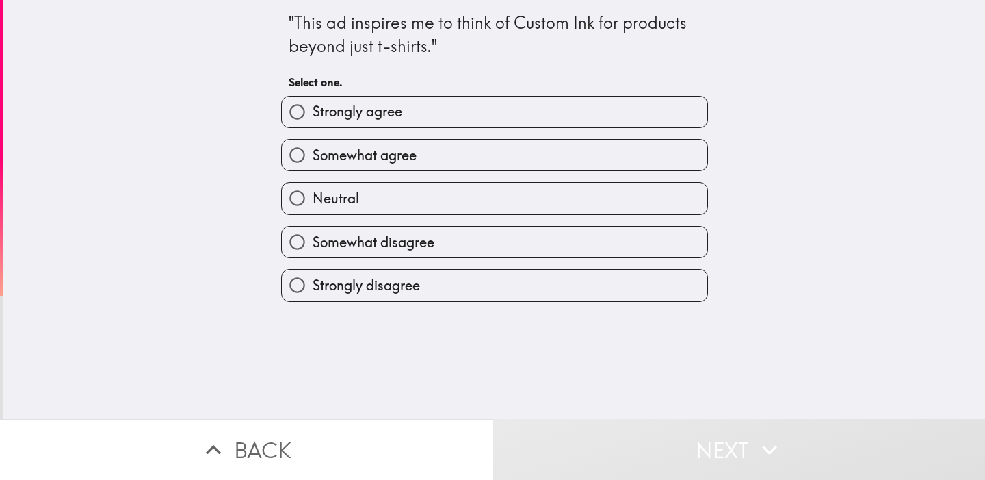
click at [302, 118] on input "Strongly agree" at bounding box center [297, 111] width 31 height 31
radio input "true"
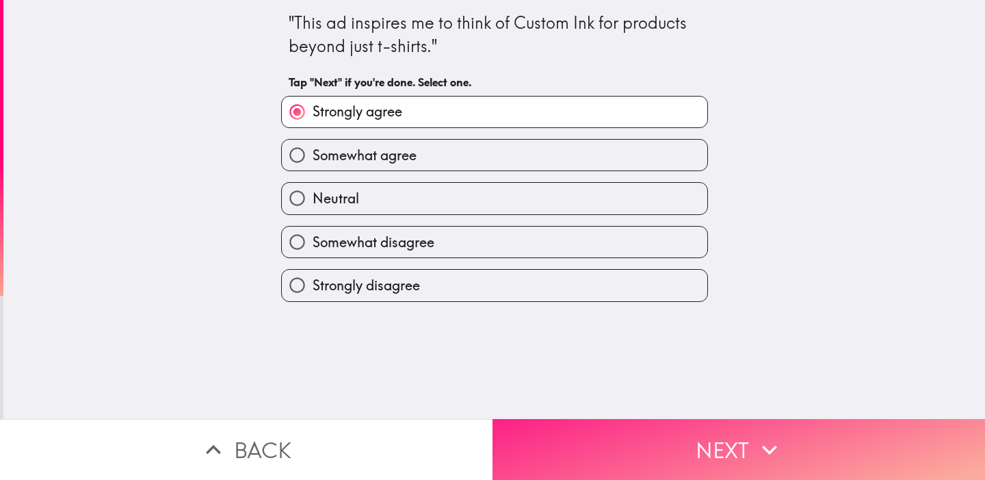
click at [580, 443] on button "Next" at bounding box center [739, 449] width 493 height 61
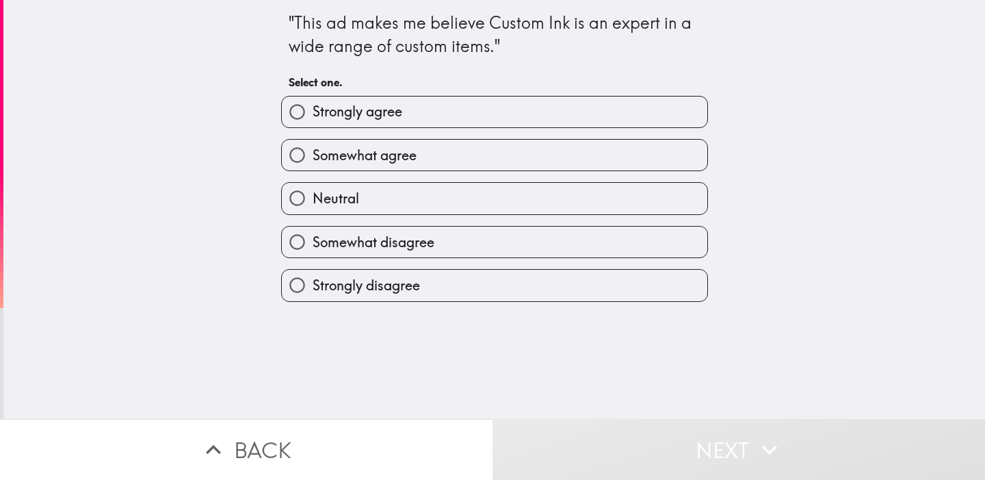
click at [291, 151] on input "Somewhat agree" at bounding box center [297, 155] width 31 height 31
radio input "true"
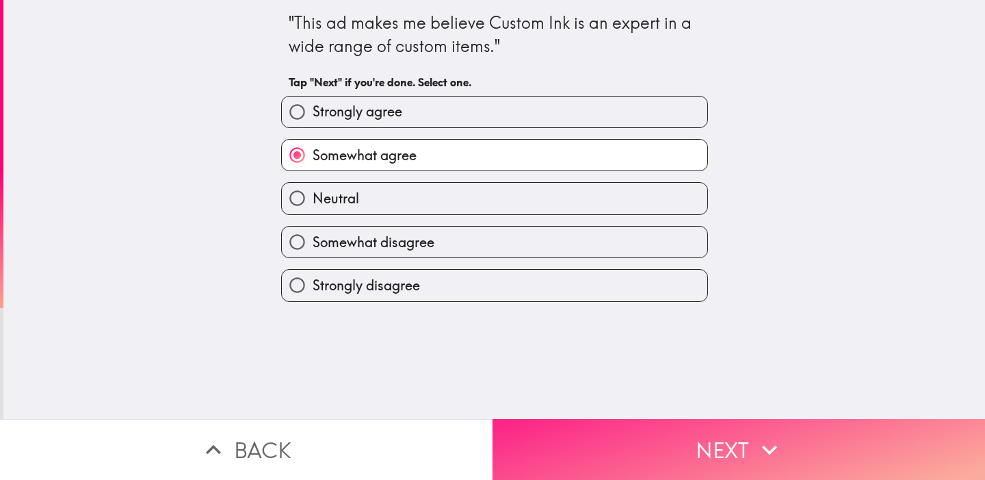
click at [586, 430] on button "Next" at bounding box center [739, 449] width 493 height 61
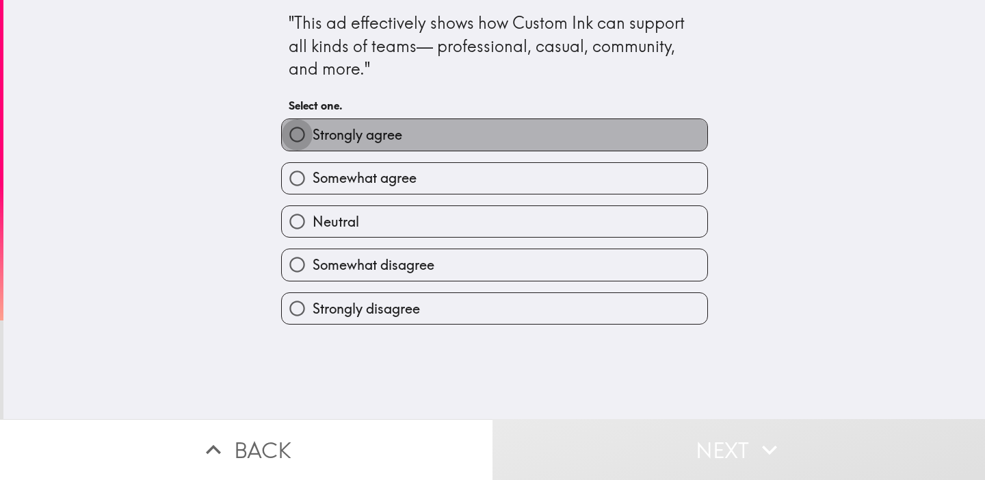
click at [298, 133] on input "Strongly agree" at bounding box center [297, 134] width 31 height 31
radio input "true"
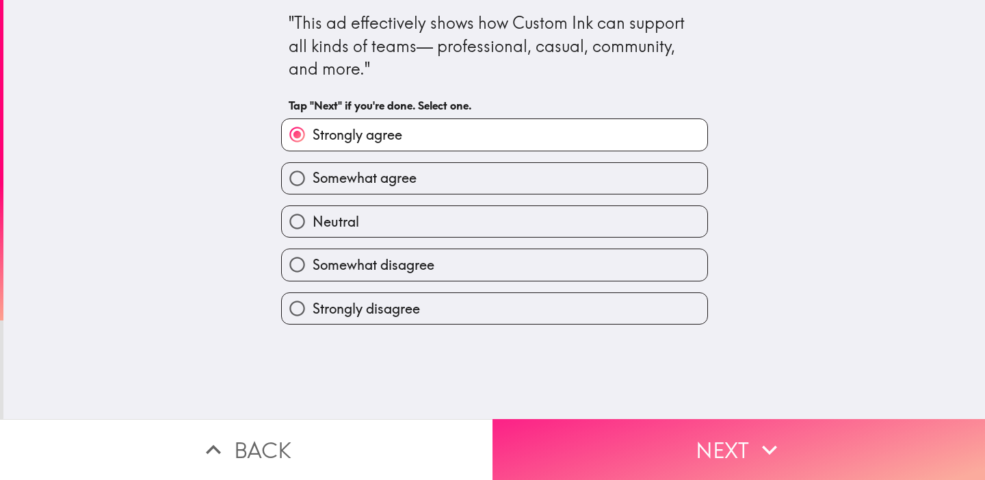
click at [545, 433] on button "Next" at bounding box center [739, 449] width 493 height 61
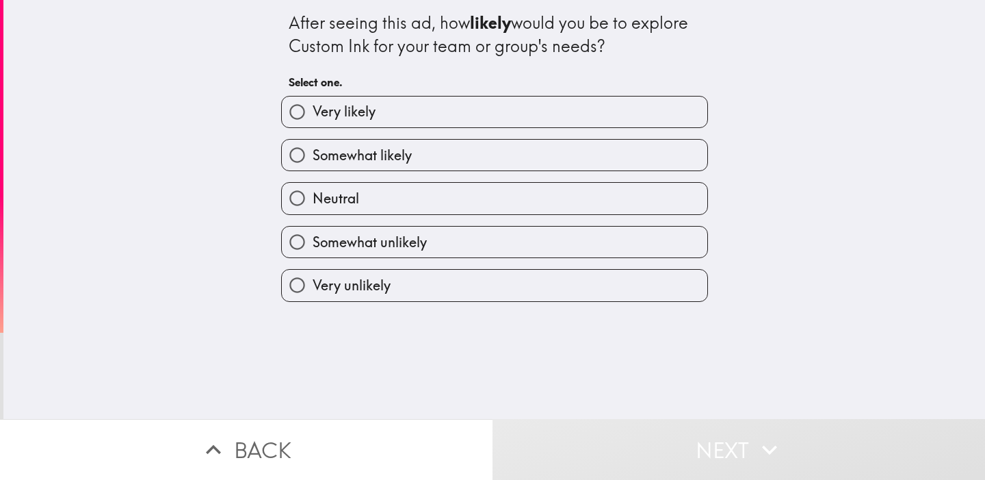
click at [298, 105] on input "Very likely" at bounding box center [297, 111] width 31 height 31
radio input "true"
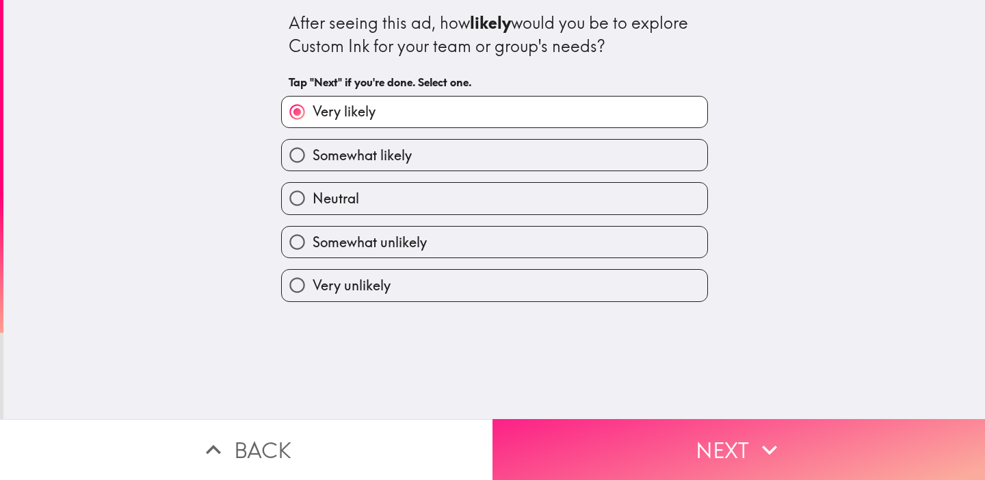
click at [660, 439] on button "Next" at bounding box center [739, 449] width 493 height 61
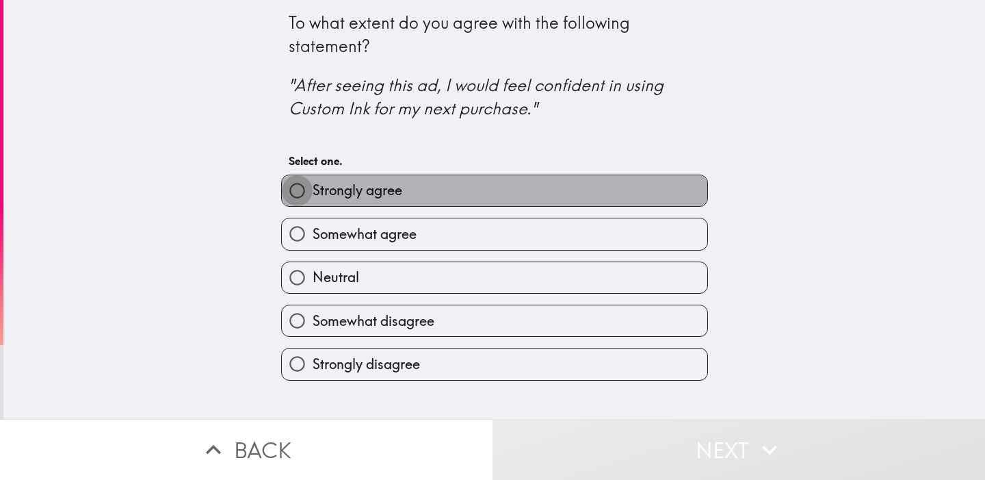
click at [304, 189] on input "Strongly agree" at bounding box center [297, 190] width 31 height 31
radio input "true"
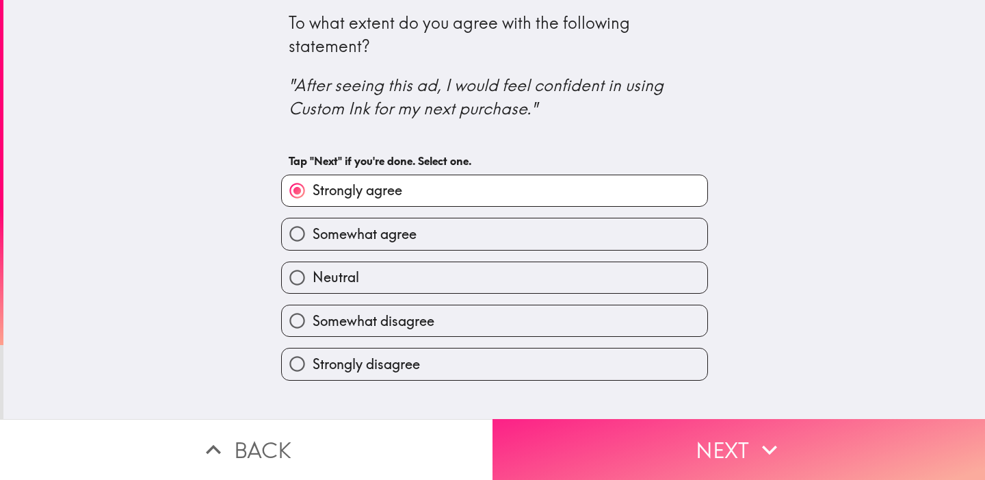
click at [586, 428] on button "Next" at bounding box center [739, 449] width 493 height 61
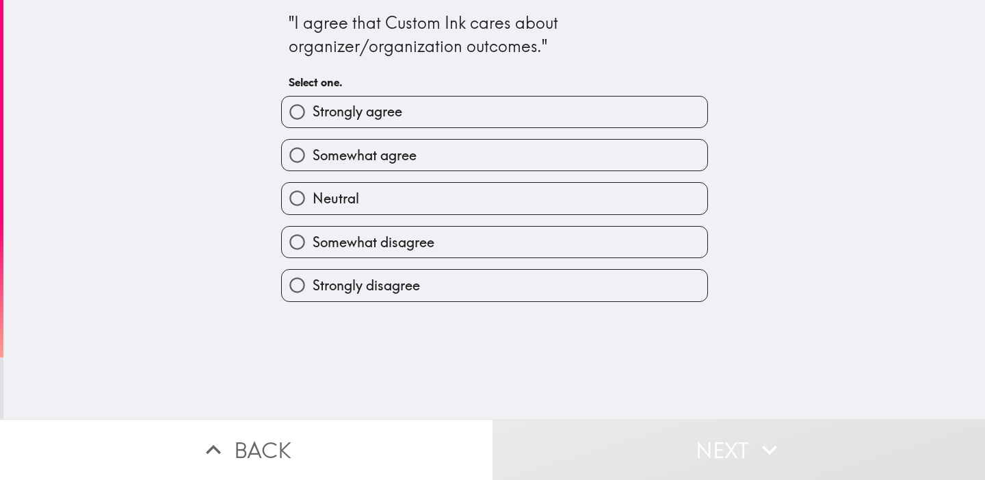
click at [303, 105] on input "Strongly agree" at bounding box center [297, 111] width 31 height 31
radio input "true"
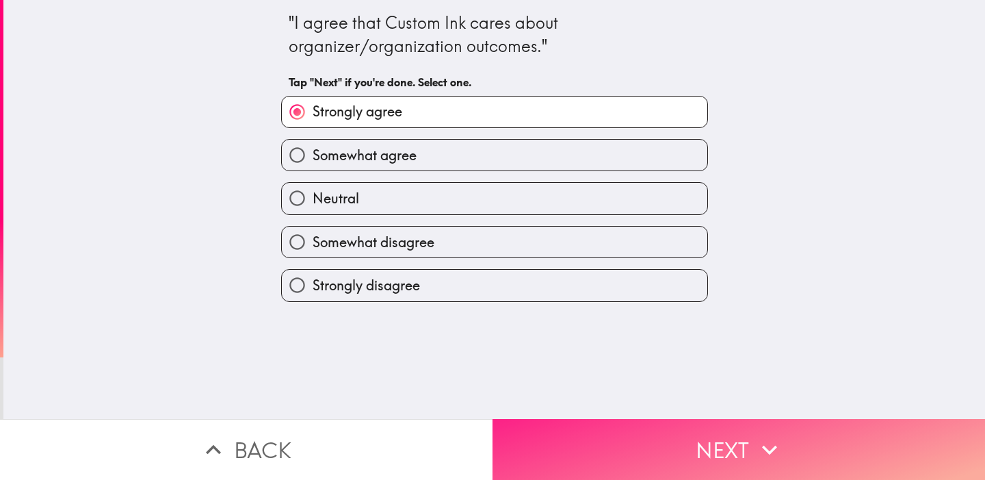
click at [639, 428] on button "Next" at bounding box center [739, 449] width 493 height 61
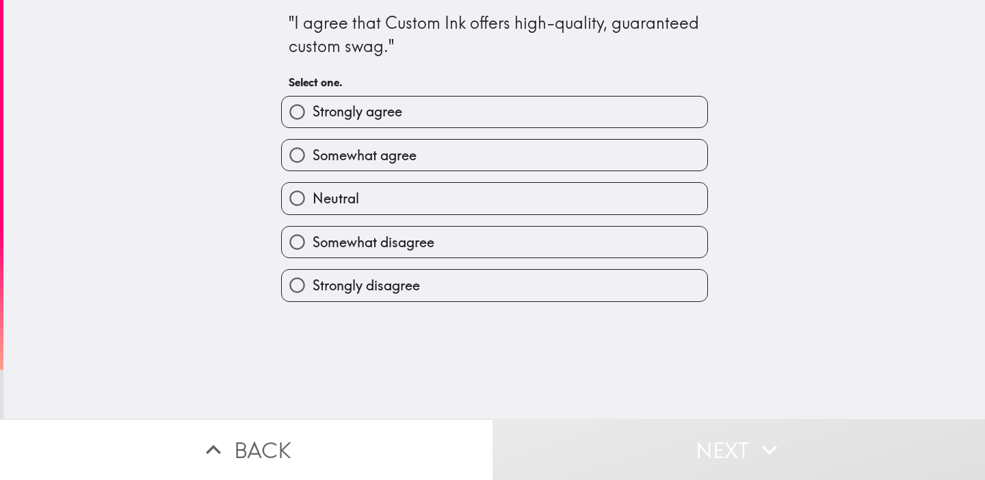
click at [301, 108] on input "Strongly agree" at bounding box center [297, 111] width 31 height 31
radio input "true"
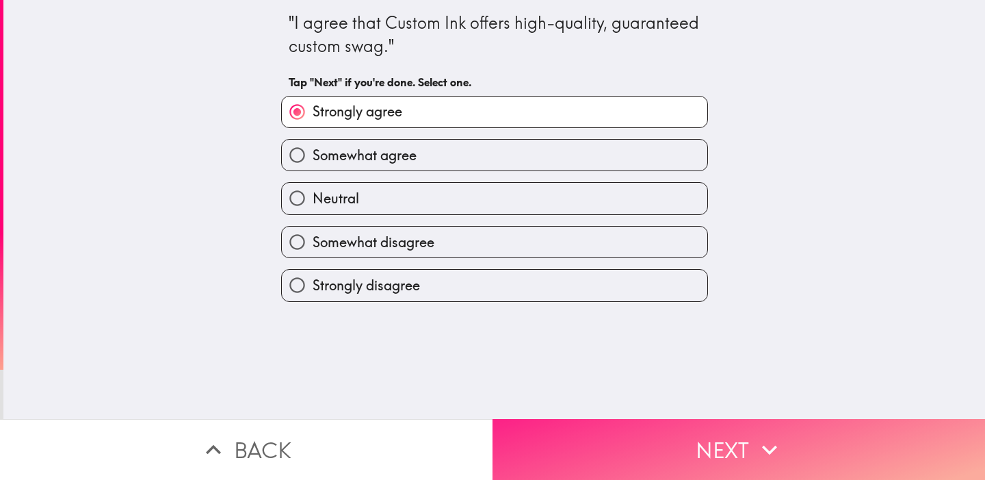
click at [651, 443] on button "Next" at bounding box center [739, 449] width 493 height 61
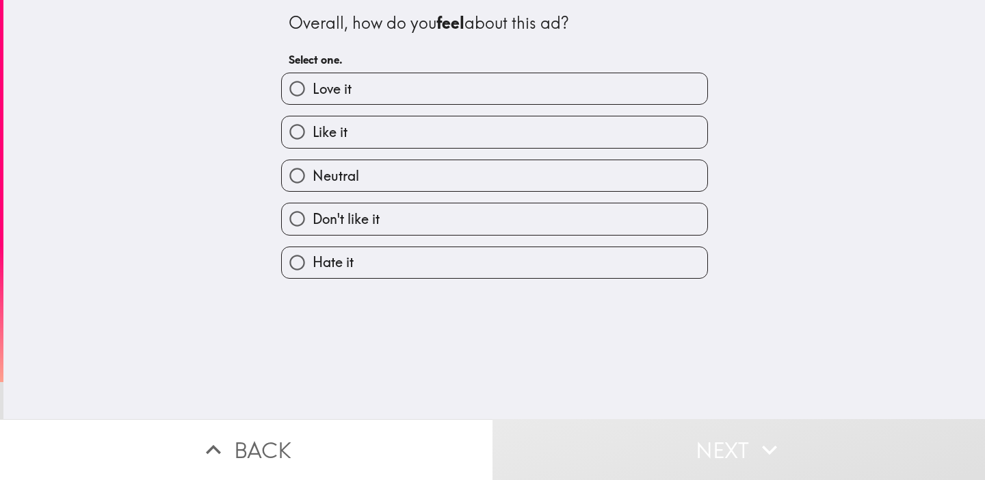
click at [651, 443] on button "Next" at bounding box center [739, 449] width 493 height 61
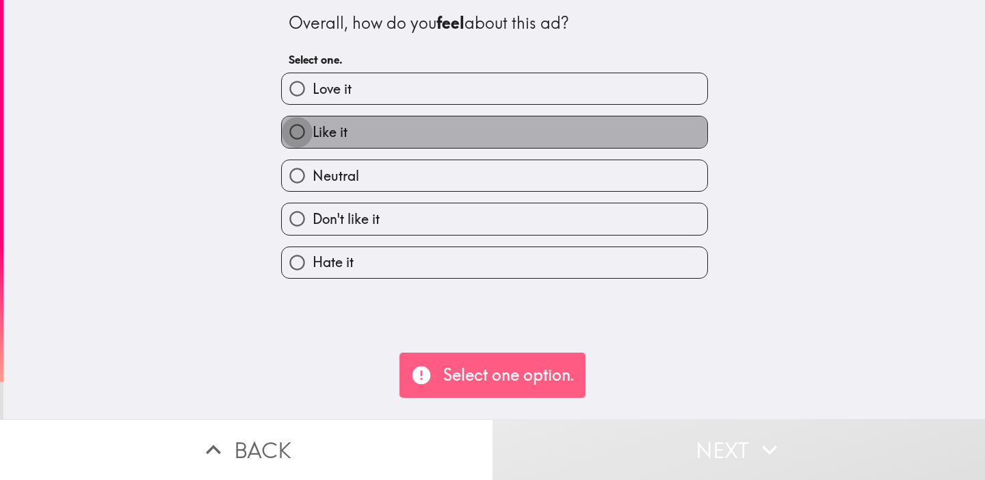
click at [294, 128] on input "Like it" at bounding box center [297, 131] width 31 height 31
radio input "true"
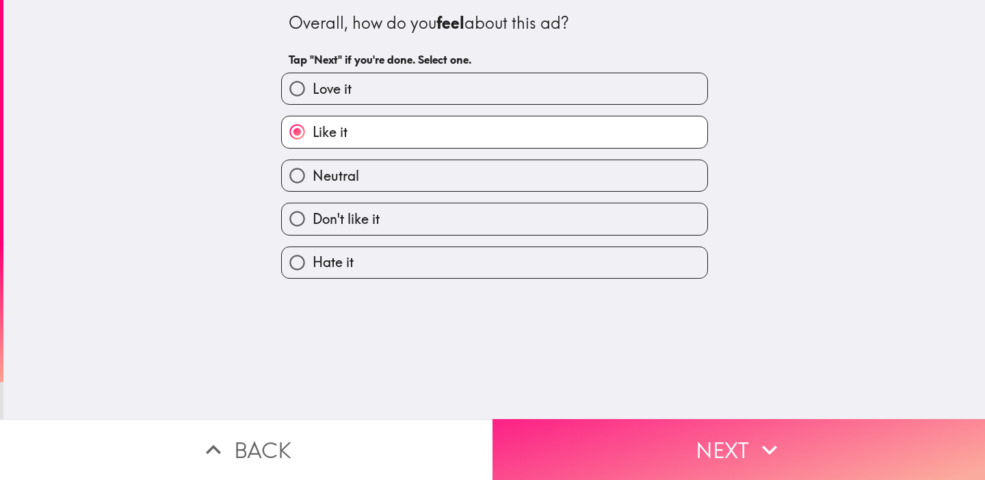
click at [631, 421] on button "Next" at bounding box center [739, 449] width 493 height 61
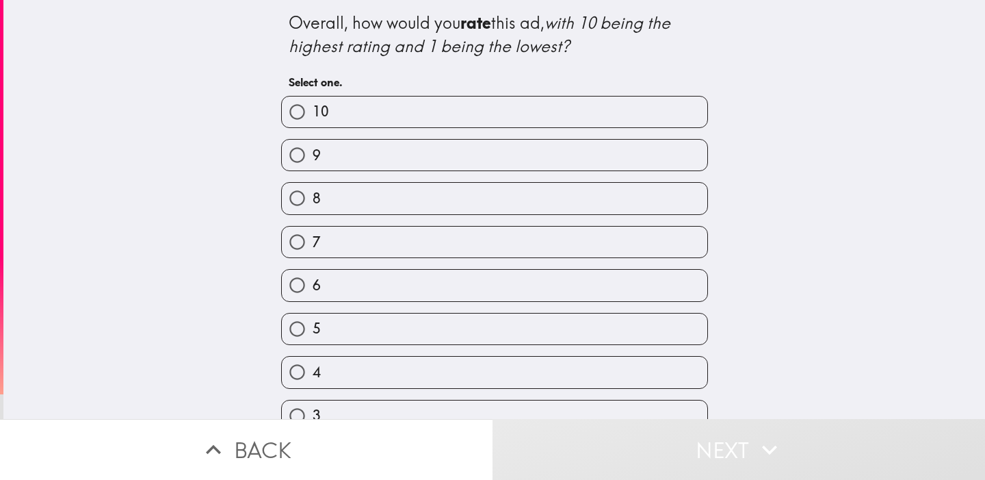
click at [204, 224] on div "Overall, how would you rate this ad, with 10 being the highest rating and 1 bei…" at bounding box center [494, 209] width 982 height 419
click at [296, 145] on input "9" at bounding box center [297, 155] width 31 height 31
radio input "true"
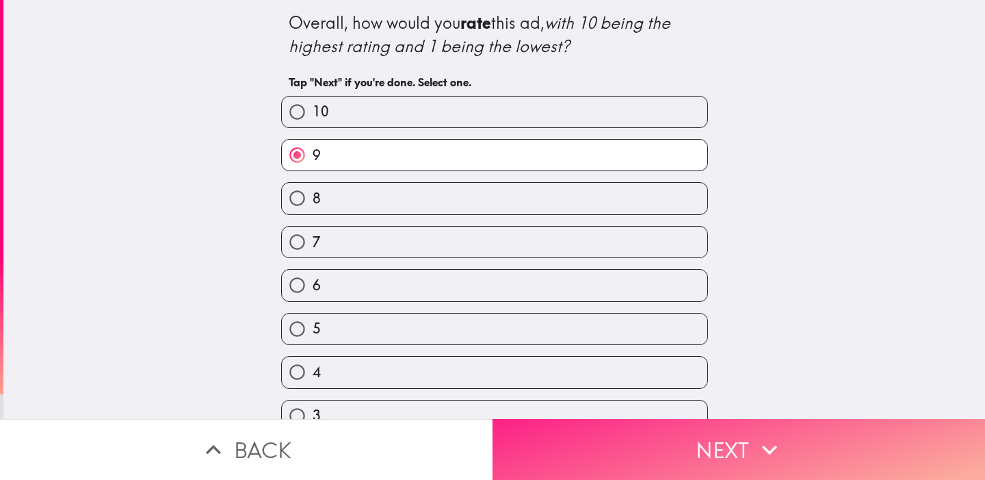
click at [623, 439] on button "Next" at bounding box center [739, 449] width 493 height 61
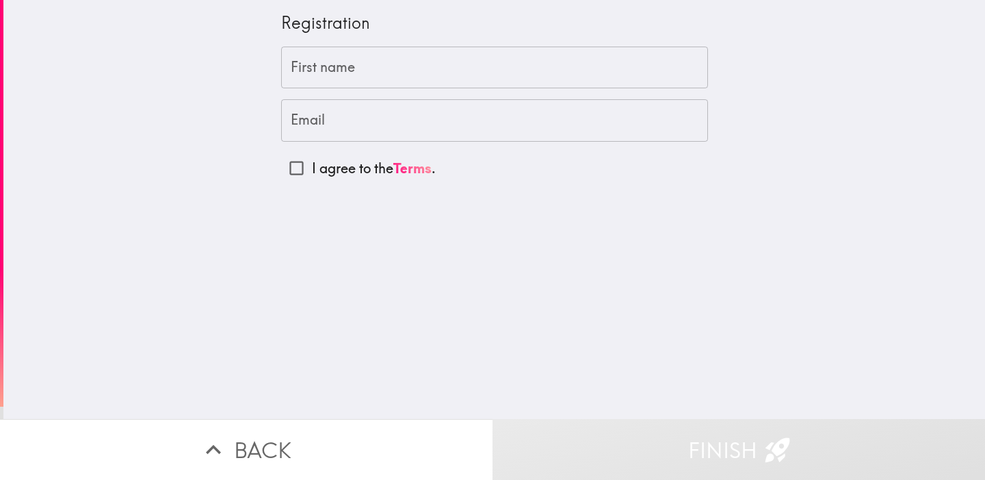
click at [392, 68] on input "First name" at bounding box center [494, 68] width 427 height 42
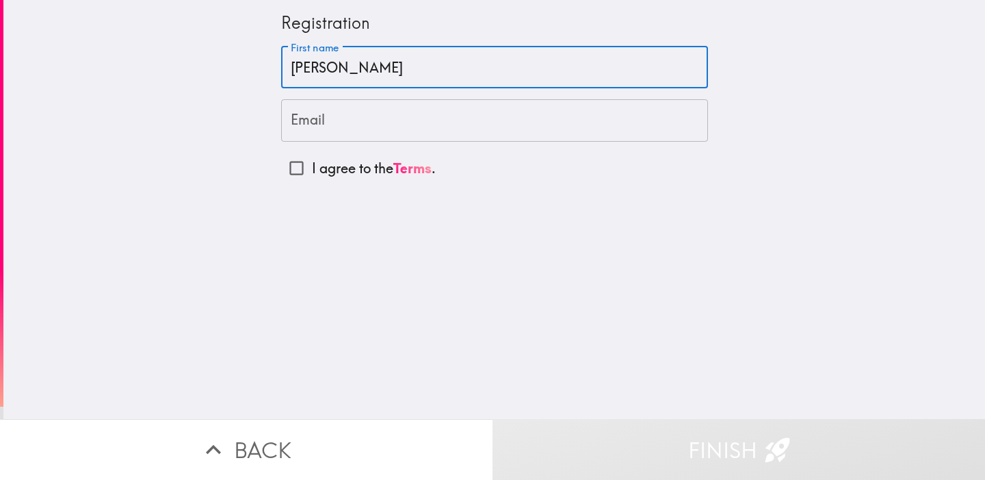
type input "[PERSON_NAME]"
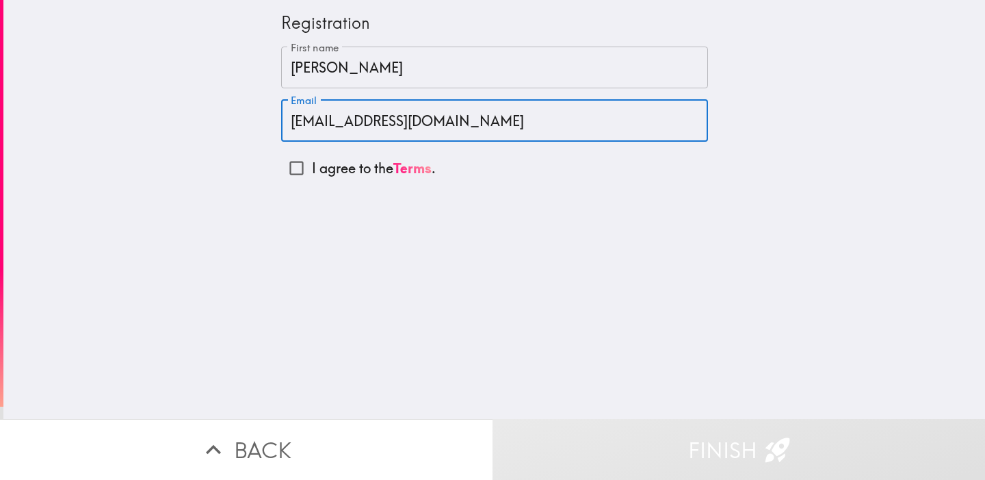
type input "[EMAIL_ADDRESS][DOMAIN_NAME]"
click at [291, 168] on input "I agree to the Terms ." at bounding box center [296, 168] width 31 height 31
checkbox input "true"
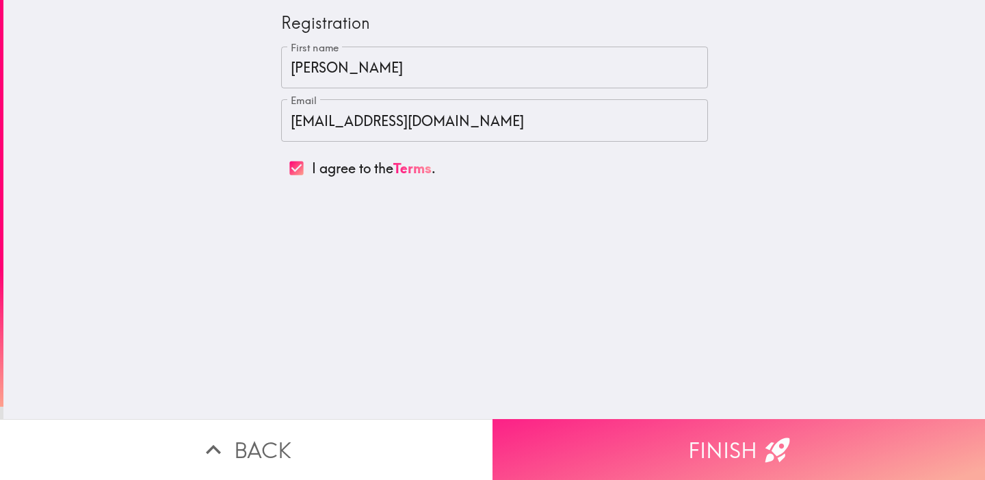
click at [653, 430] on button "Finish" at bounding box center [739, 449] width 493 height 61
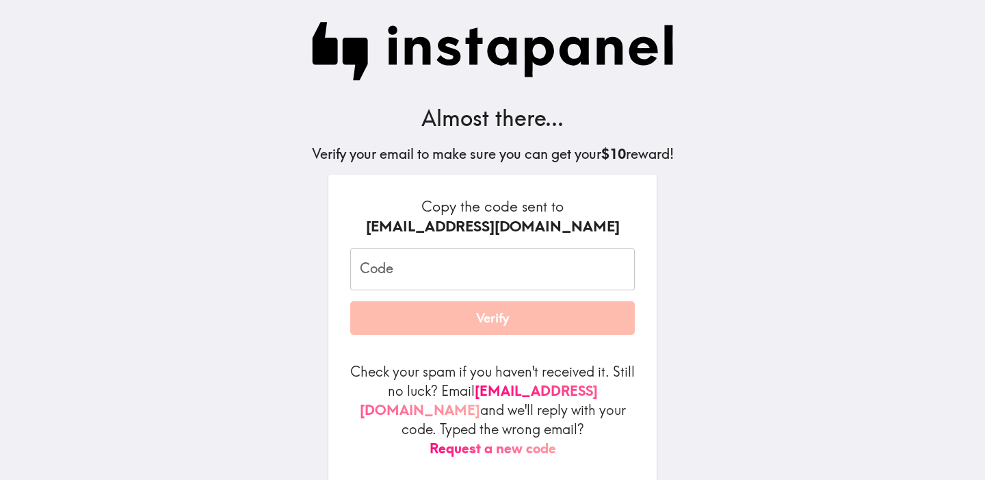
click at [432, 277] on input "Code" at bounding box center [492, 269] width 285 height 42
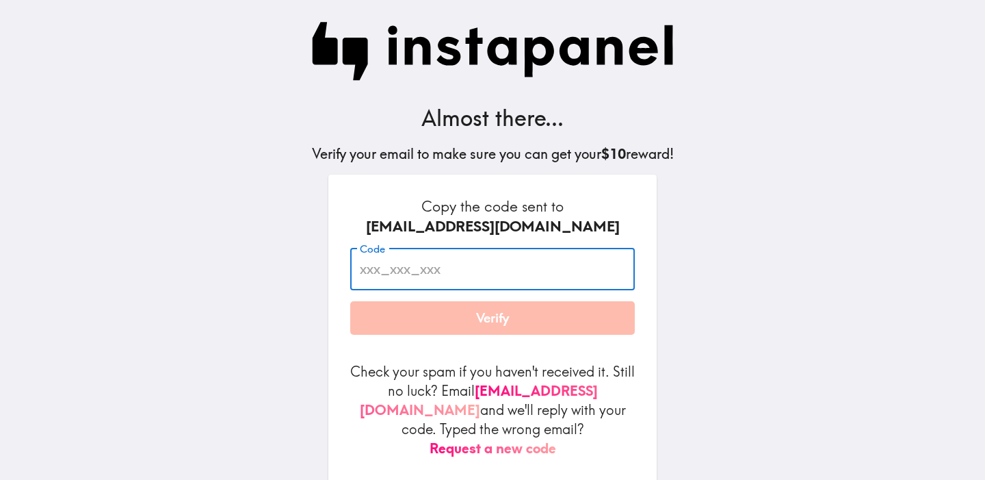
paste input "h2L_n4P_hQk"
type input "h2L_n4P_hQk"
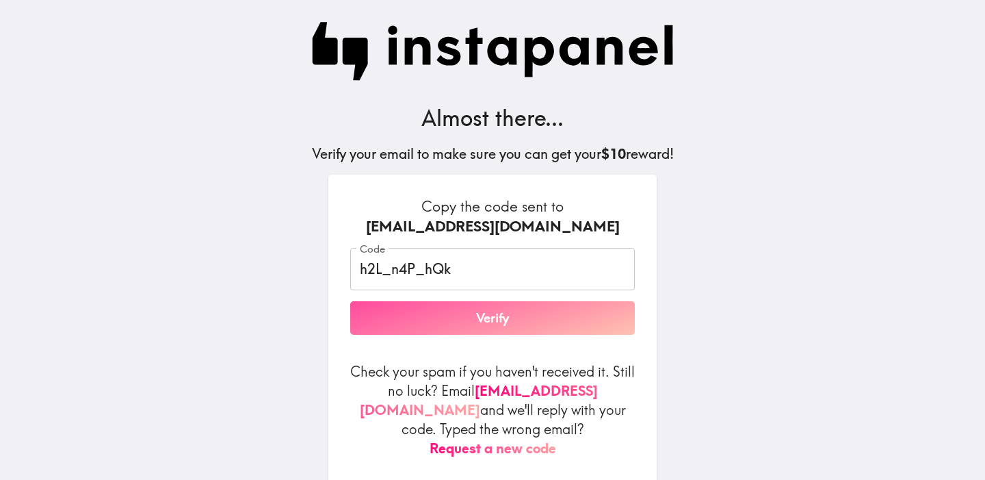
click at [434, 328] on button "Verify" at bounding box center [492, 318] width 285 height 34
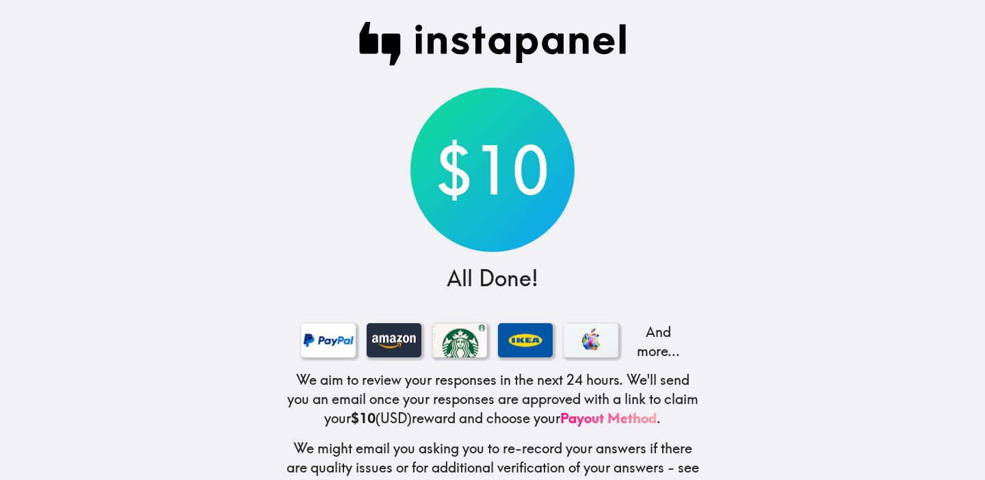
click at [253, 297] on main "$10 All Done! And more... We aim to review your responses in the next 24 hours.…" at bounding box center [492, 240] width 985 height 480
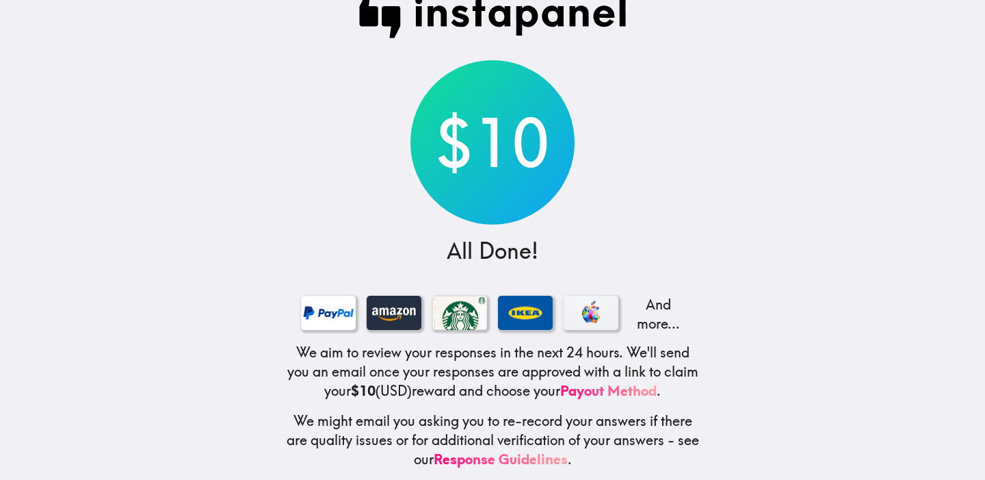
scroll to position [38, 0]
